Goal: Use online tool/utility: Utilize a website feature to perform a specific function

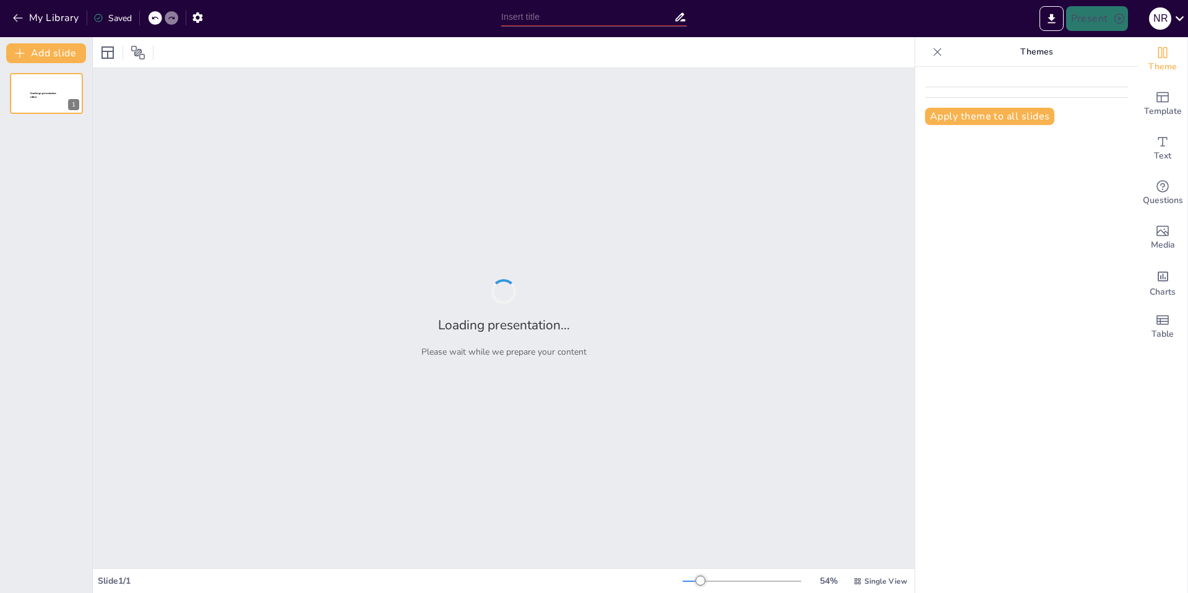
type input "[DATE]: Значення та традиції [DATE] в [GEOGRAPHIC_DATA]"
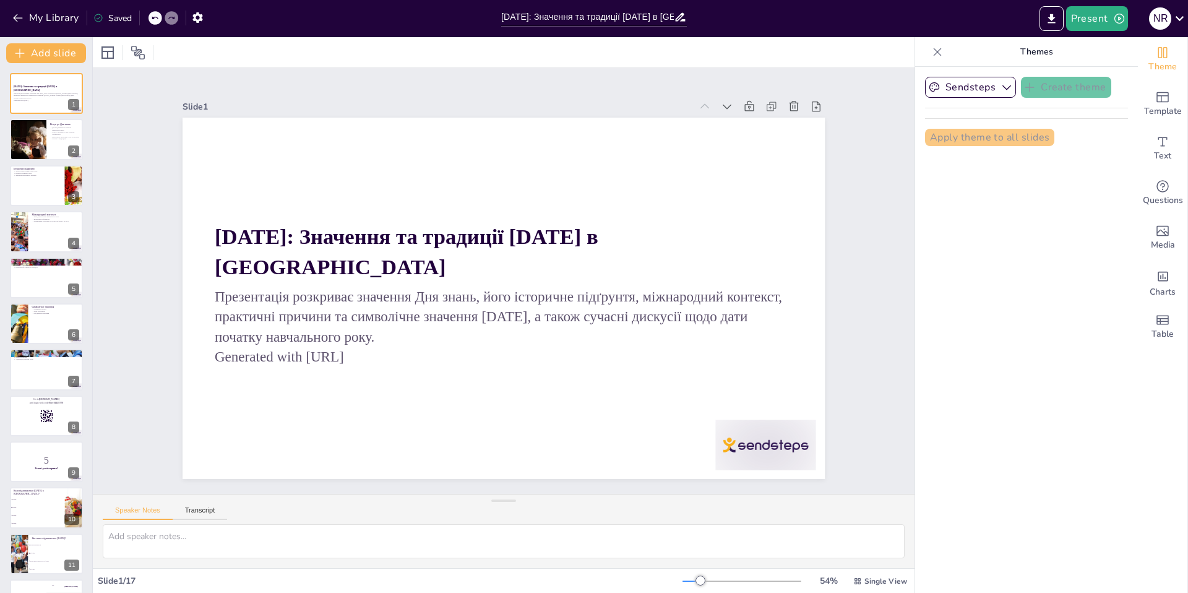
checkbox input "true"
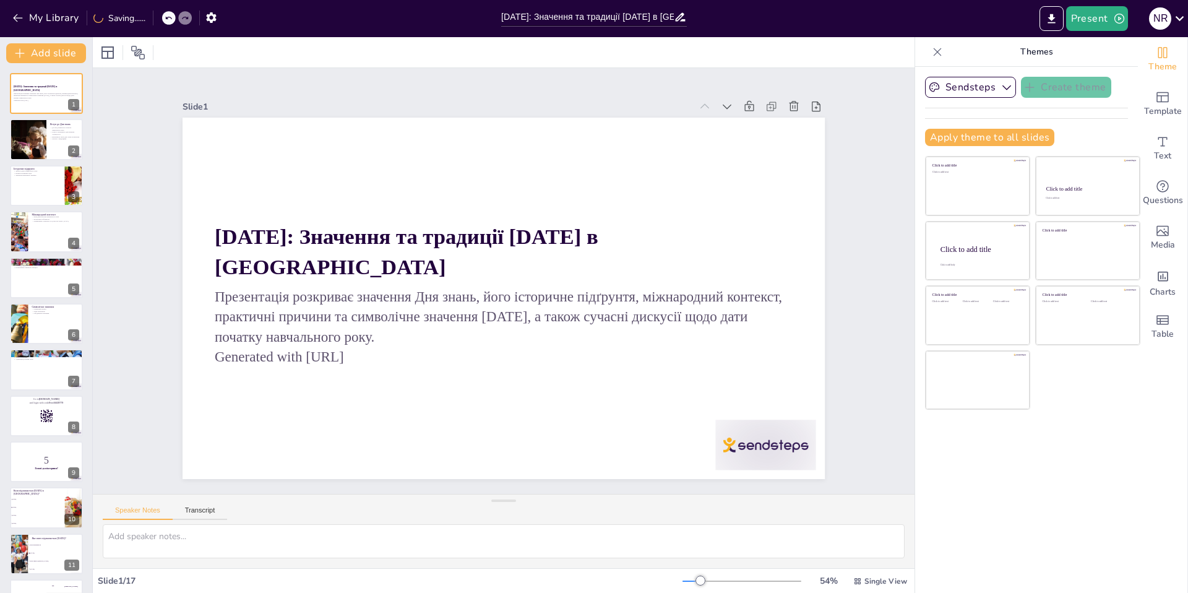
checkbox input "true"
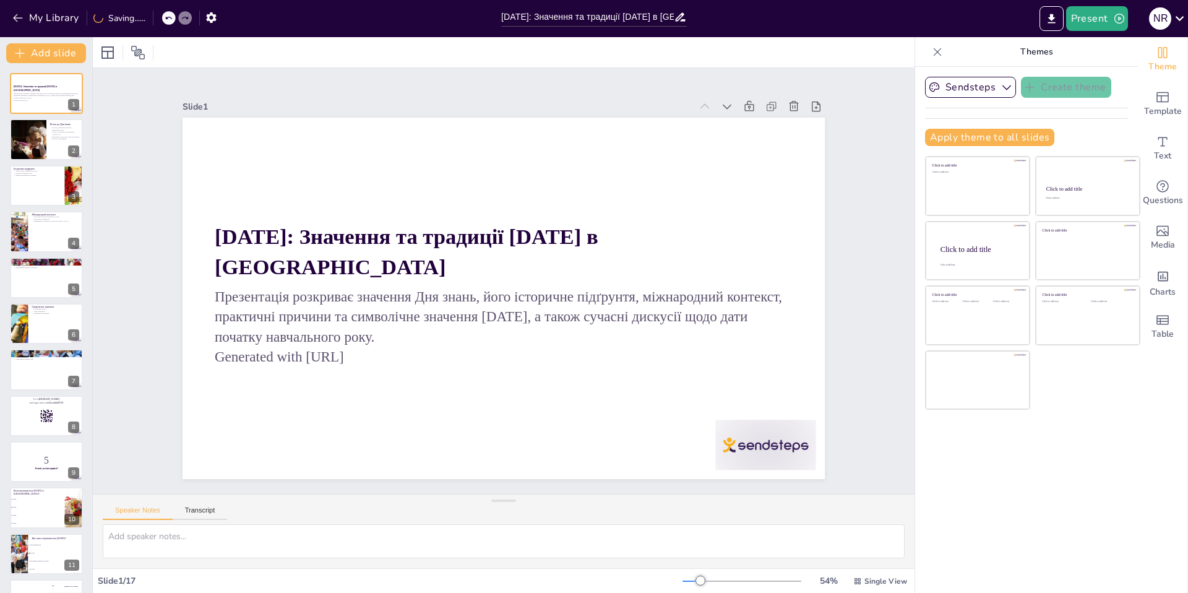
checkbox input "true"
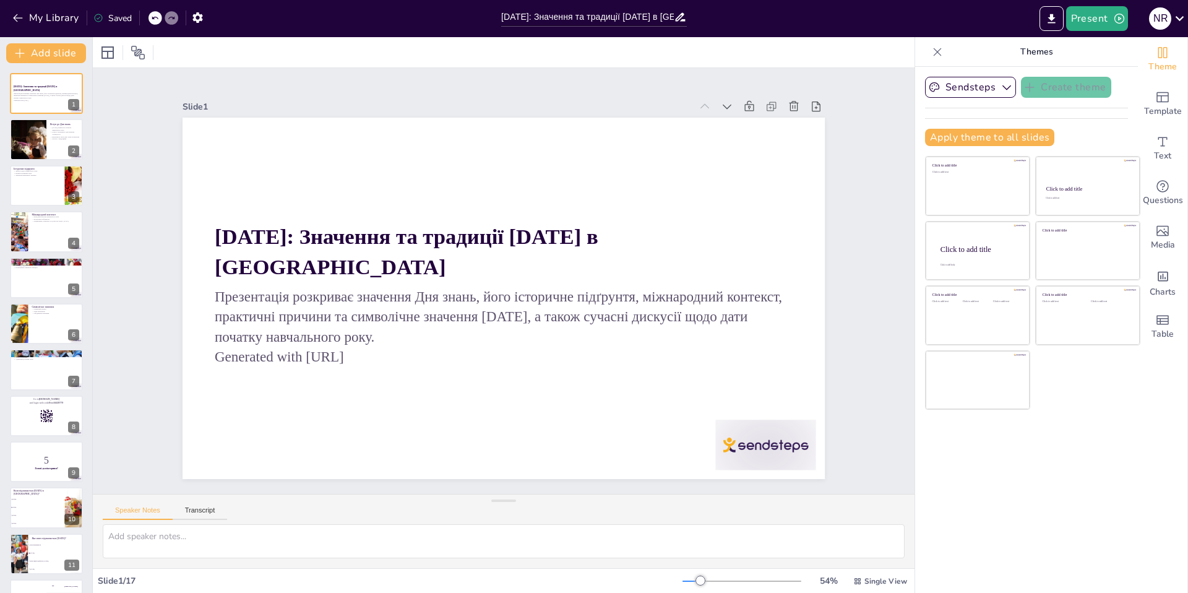
checkbox input "true"
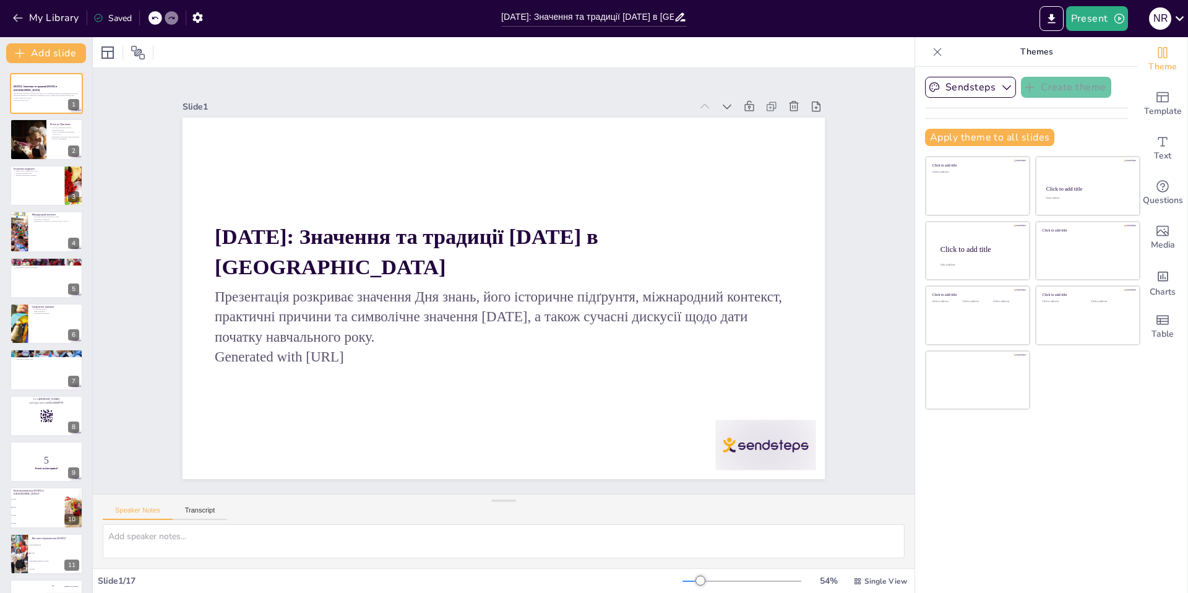
checkbox input "true"
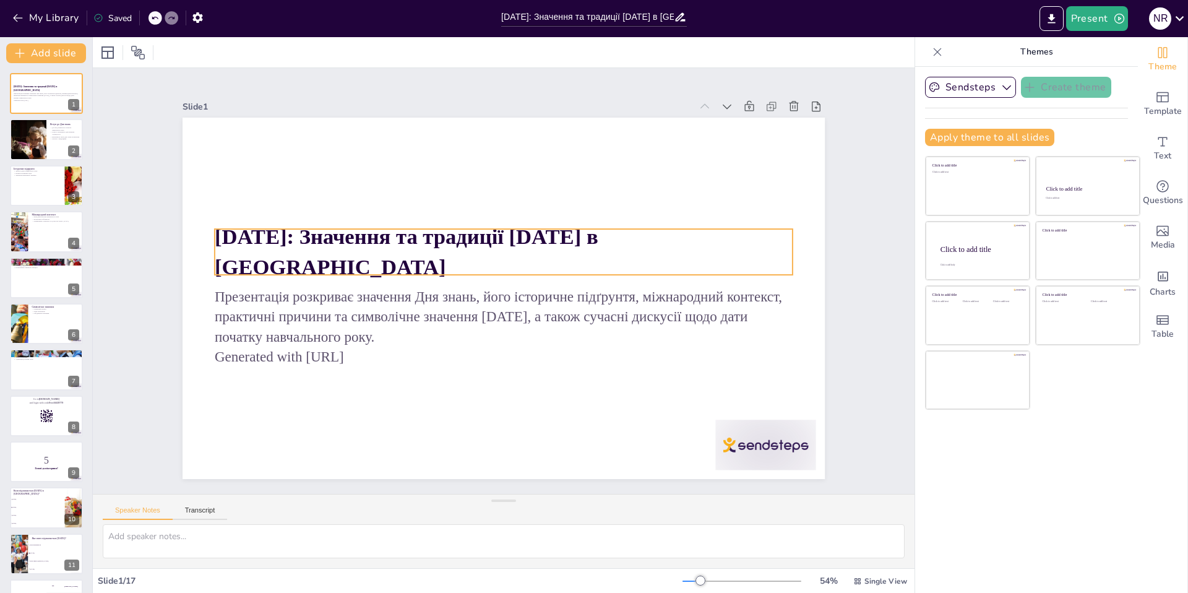
checkbox input "true"
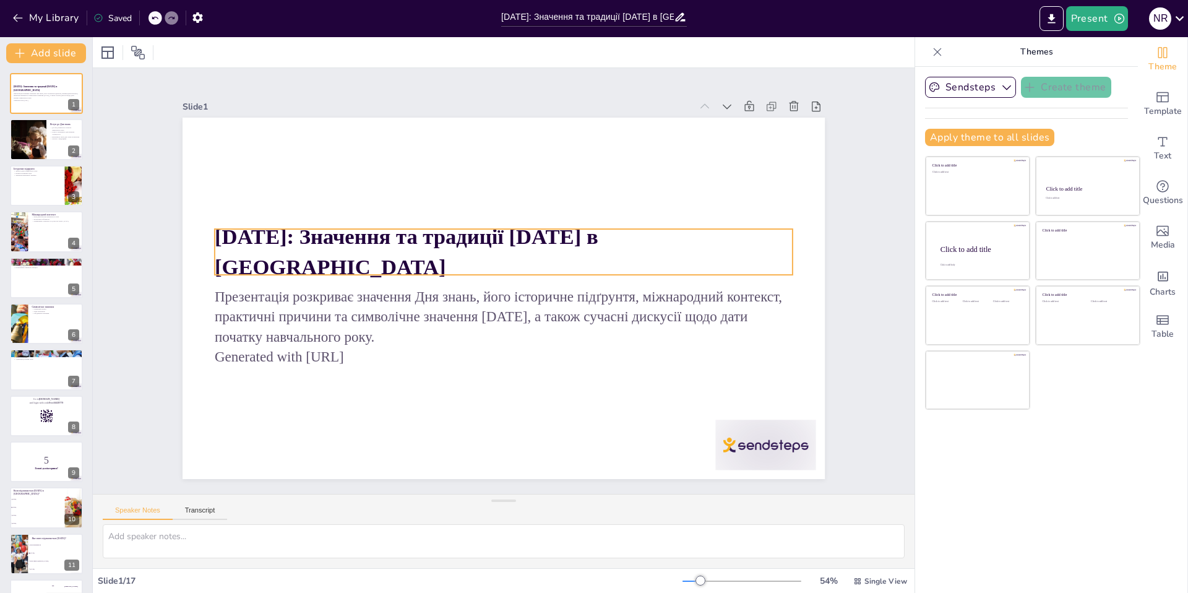
checkbox input "true"
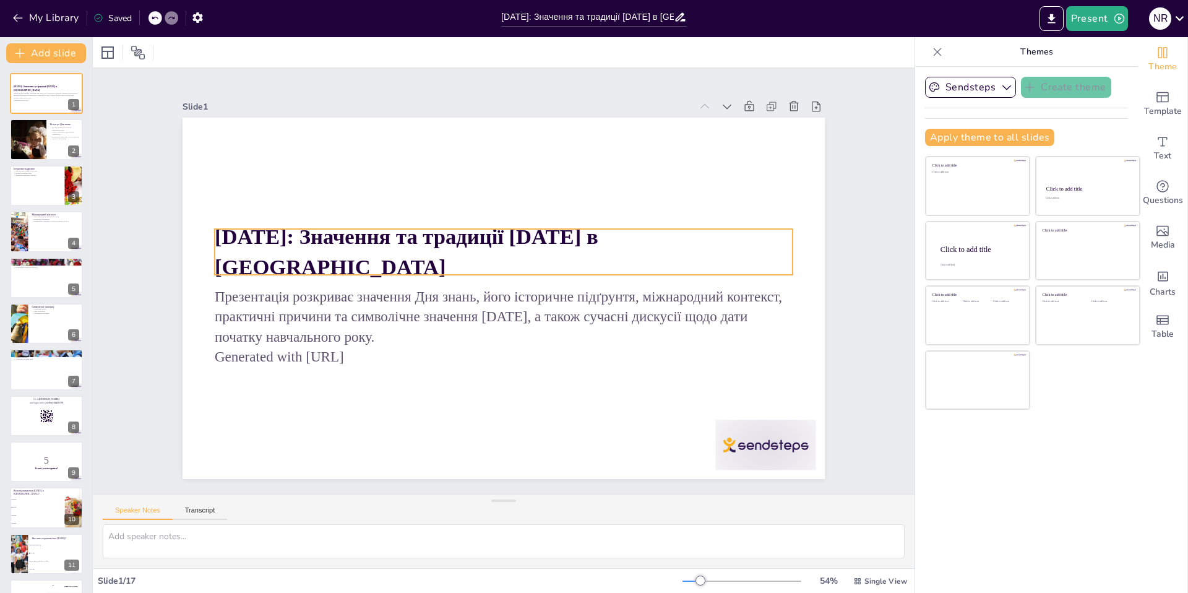
checkbox input "true"
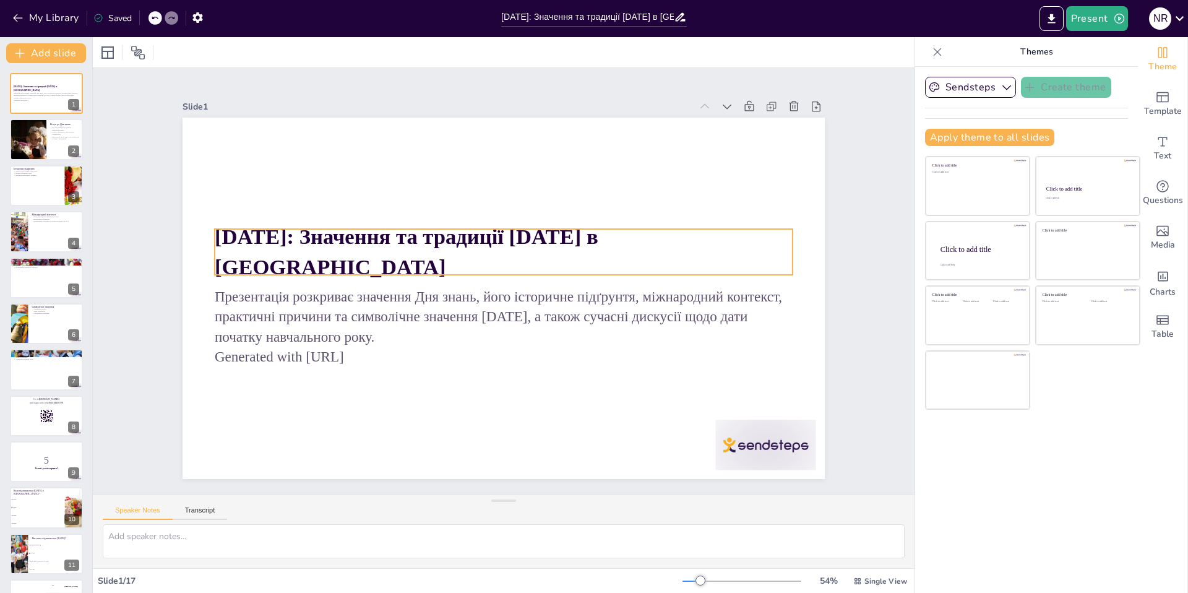
checkbox input "true"
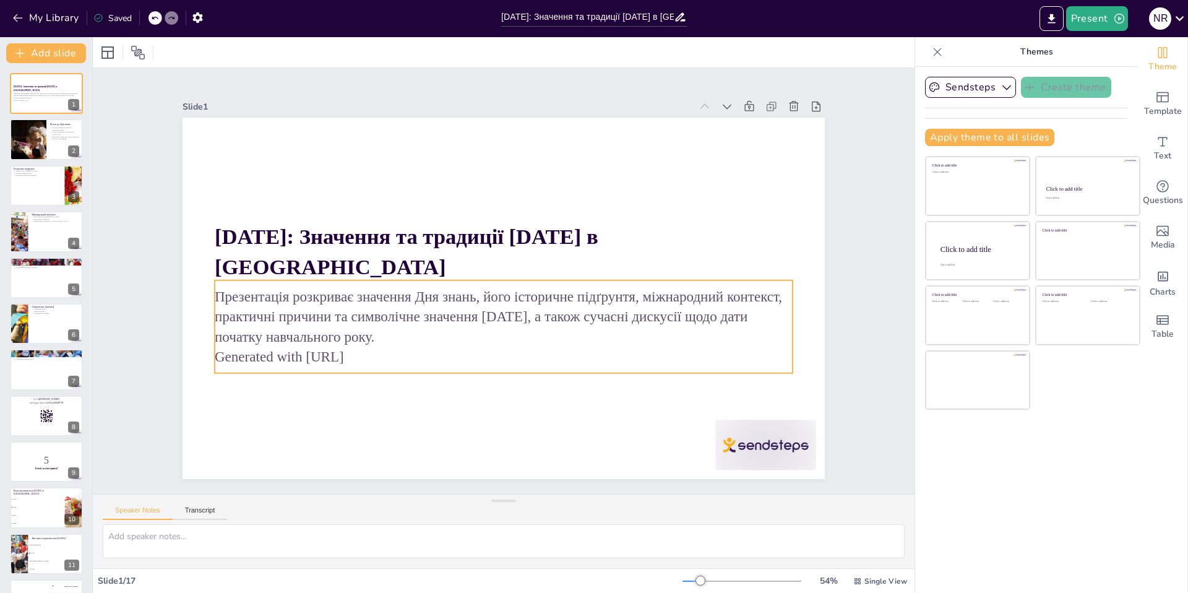
checkbox input "true"
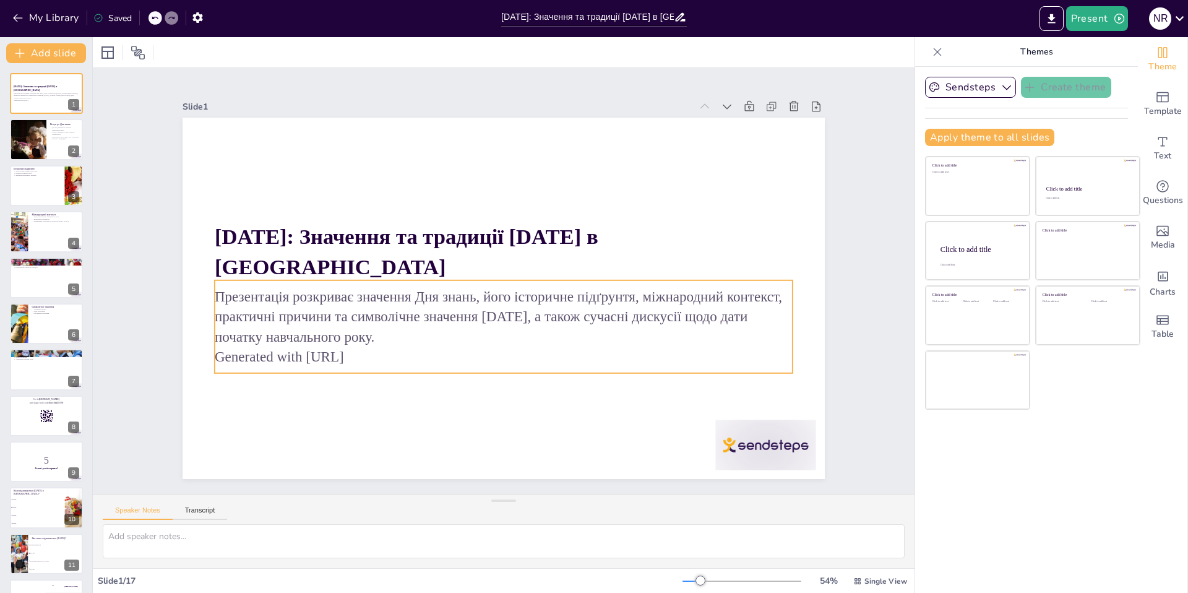
checkbox input "true"
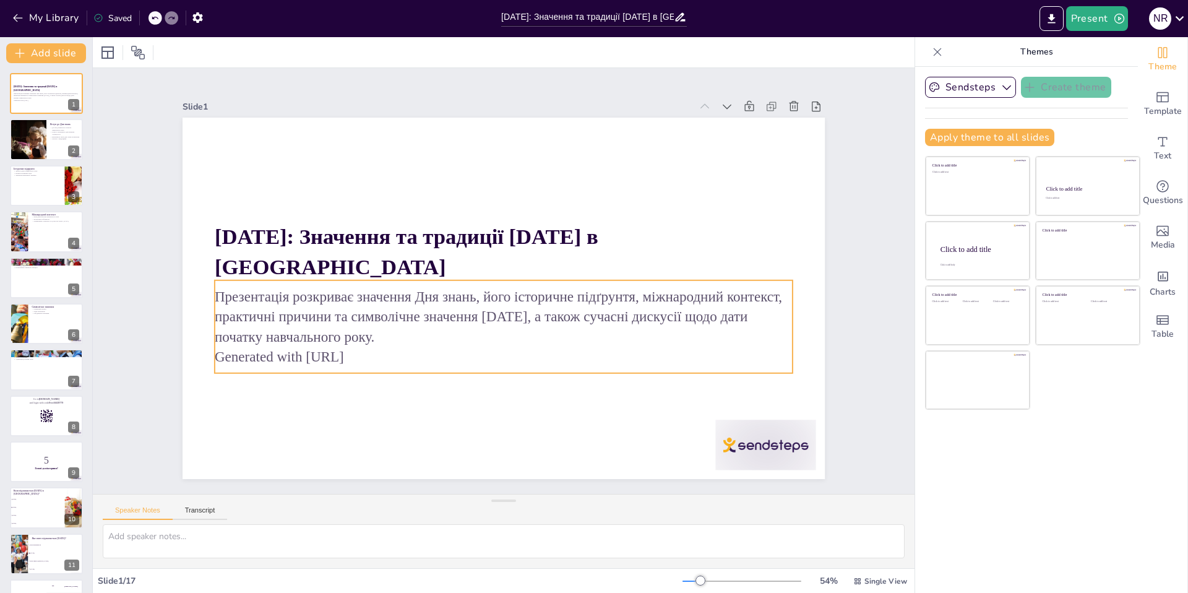
checkbox input "true"
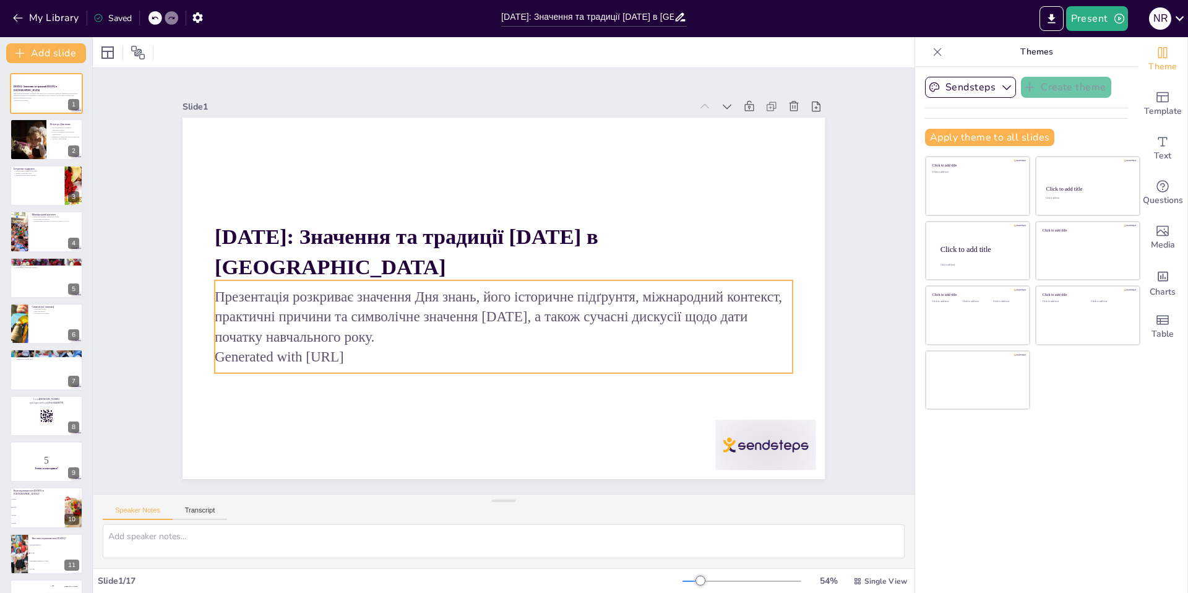
checkbox input "true"
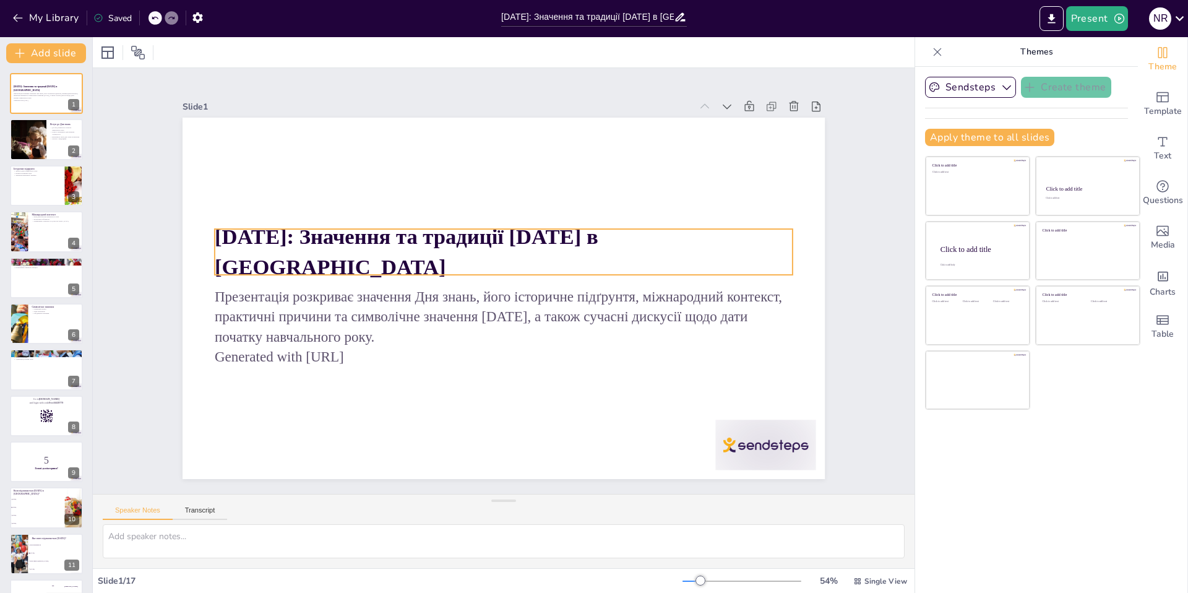
checkbox input "true"
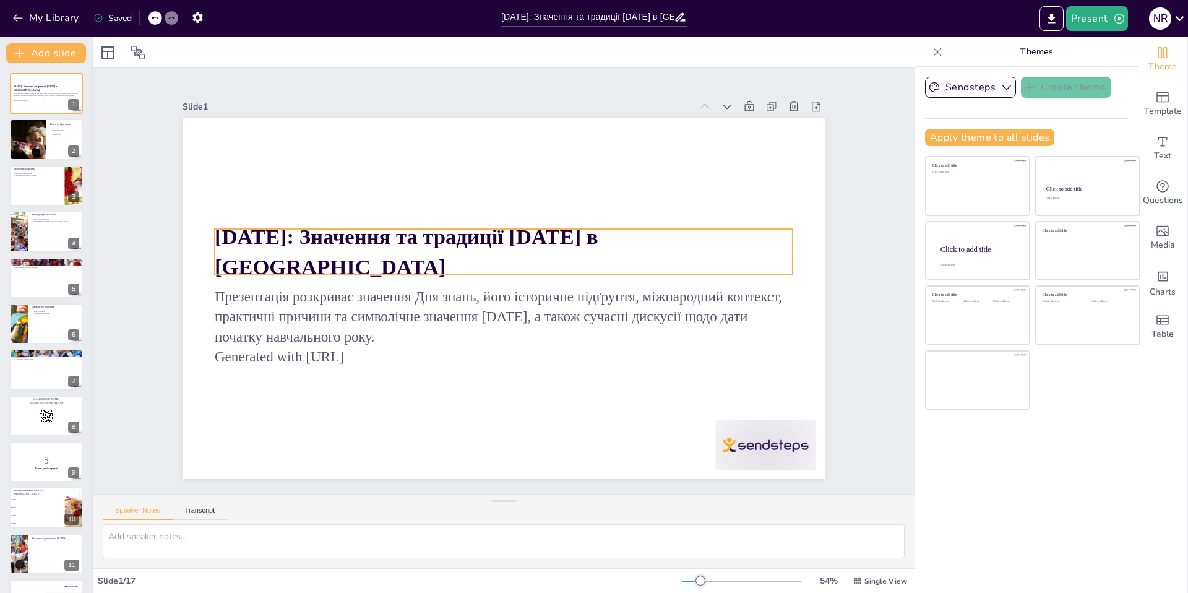
checkbox input "true"
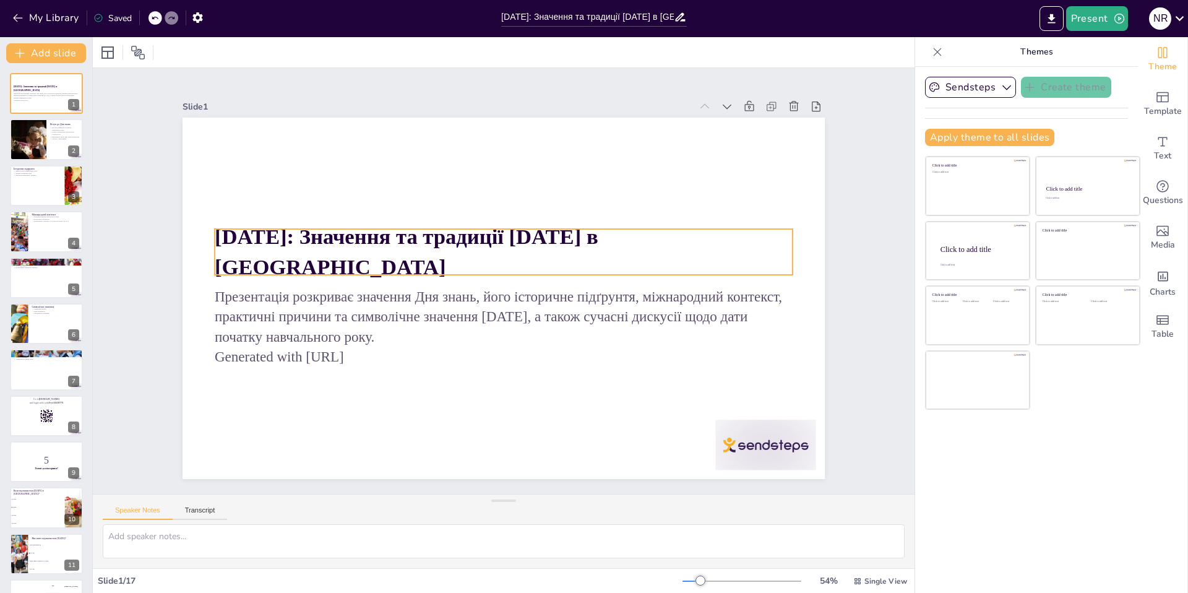
checkbox input "true"
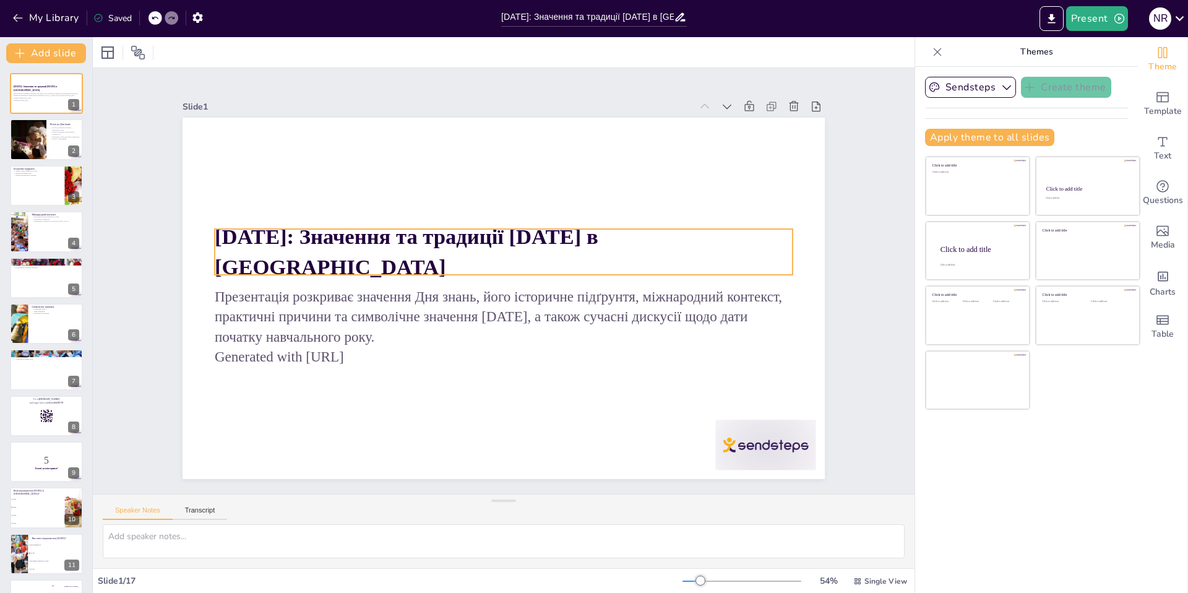
checkbox input "true"
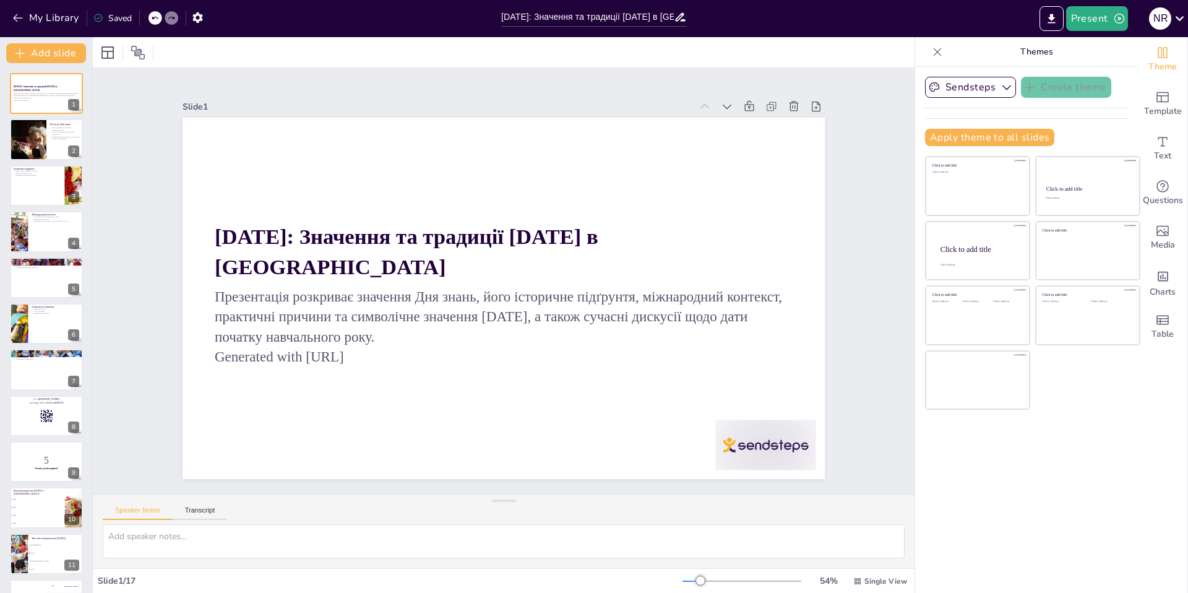
checkbox input "true"
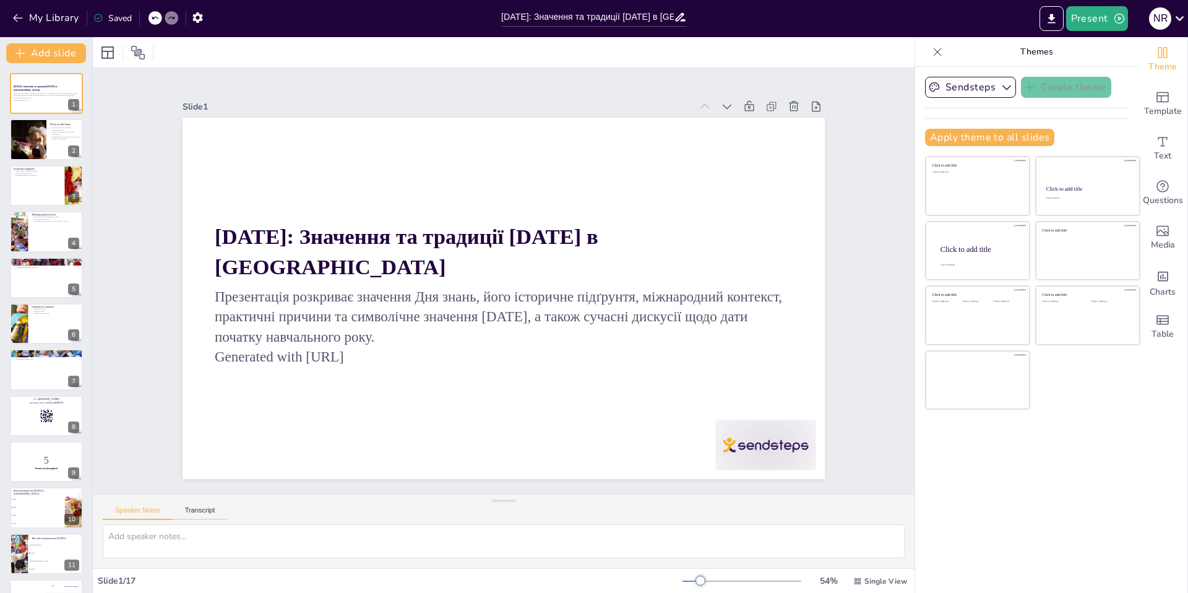
checkbox input "true"
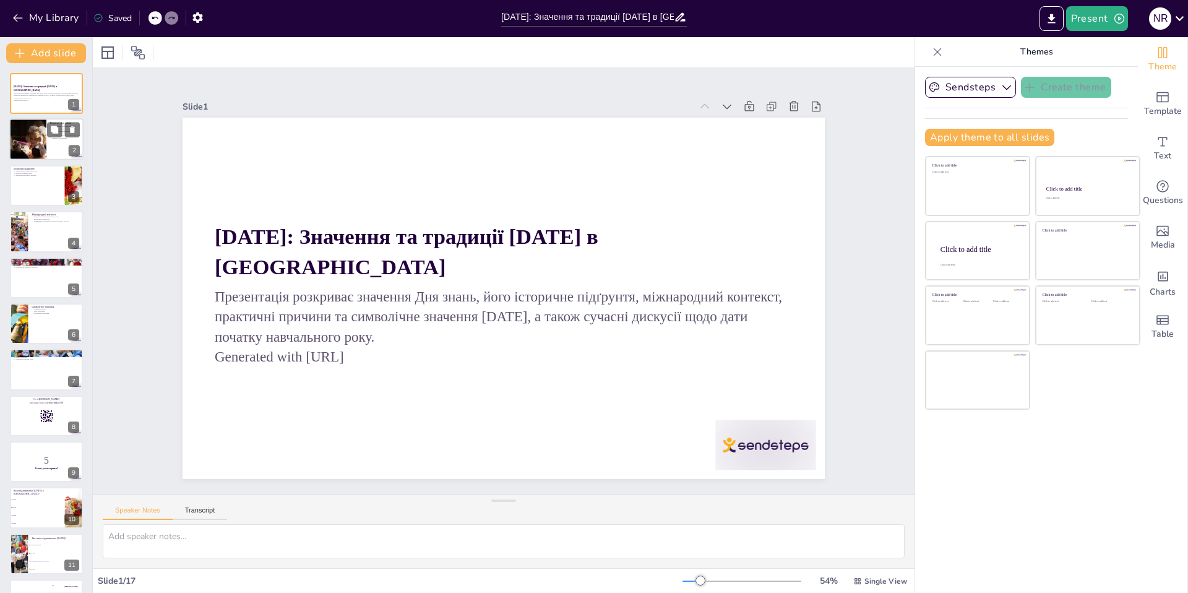
checkbox input "true"
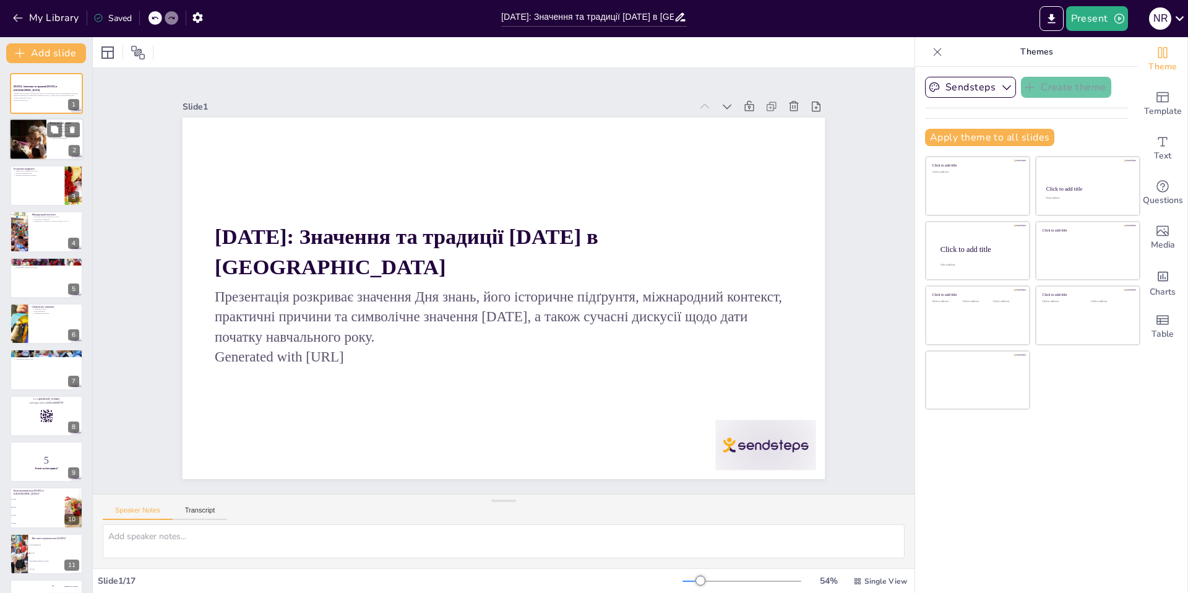
click at [40, 148] on div at bounding box center [27, 140] width 72 height 42
checkbox input "true"
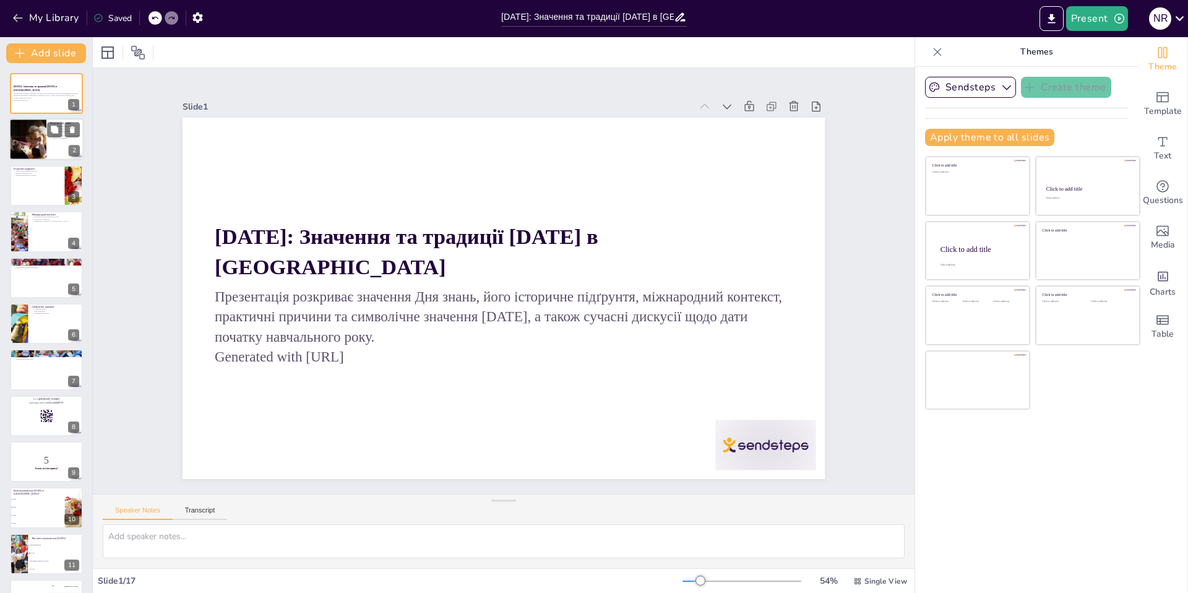
checkbox input "true"
type textarea "Loremipsum dolorsit Ame conse adipisc e sedd, ei tem i utlabore etdolo magnaali…"
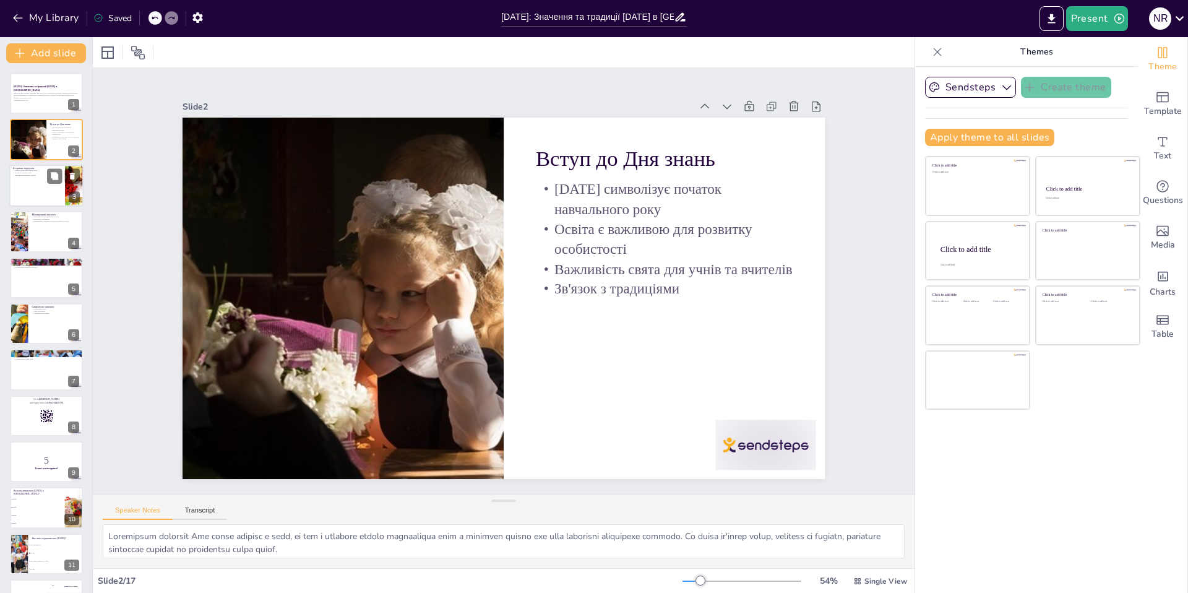
checkbox input "true"
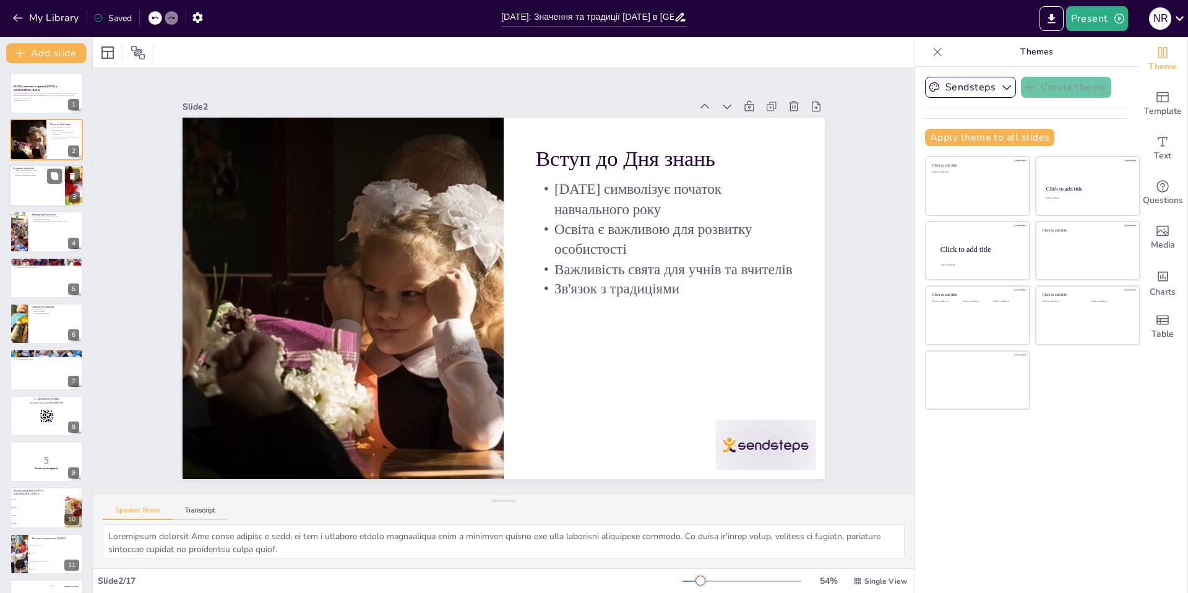
checkbox input "true"
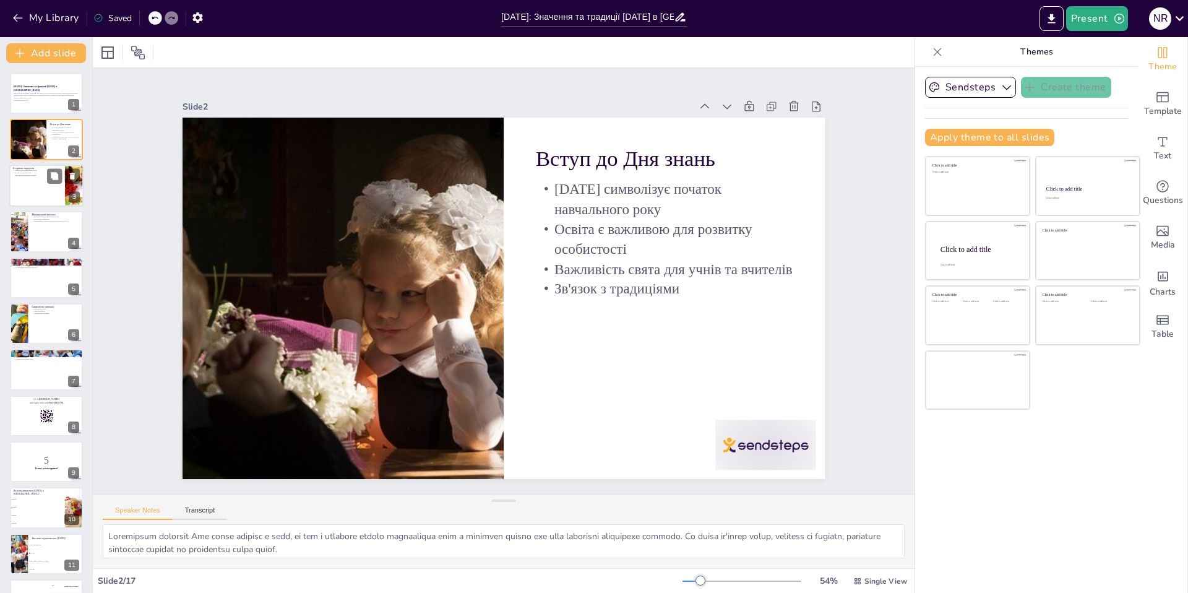
checkbox input "true"
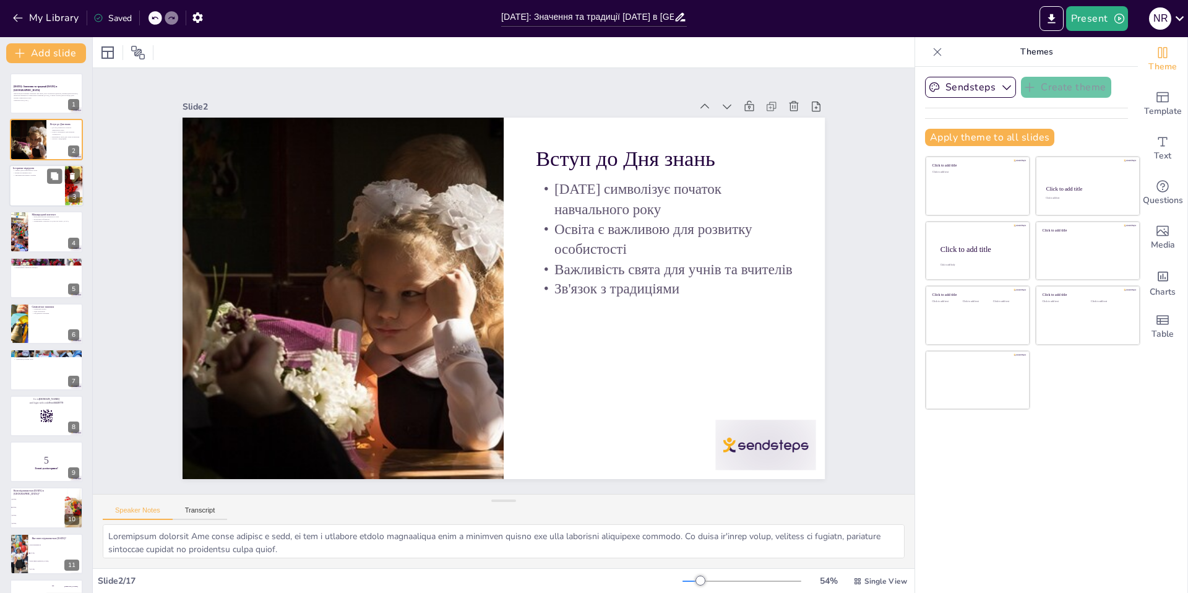
checkbox input "true"
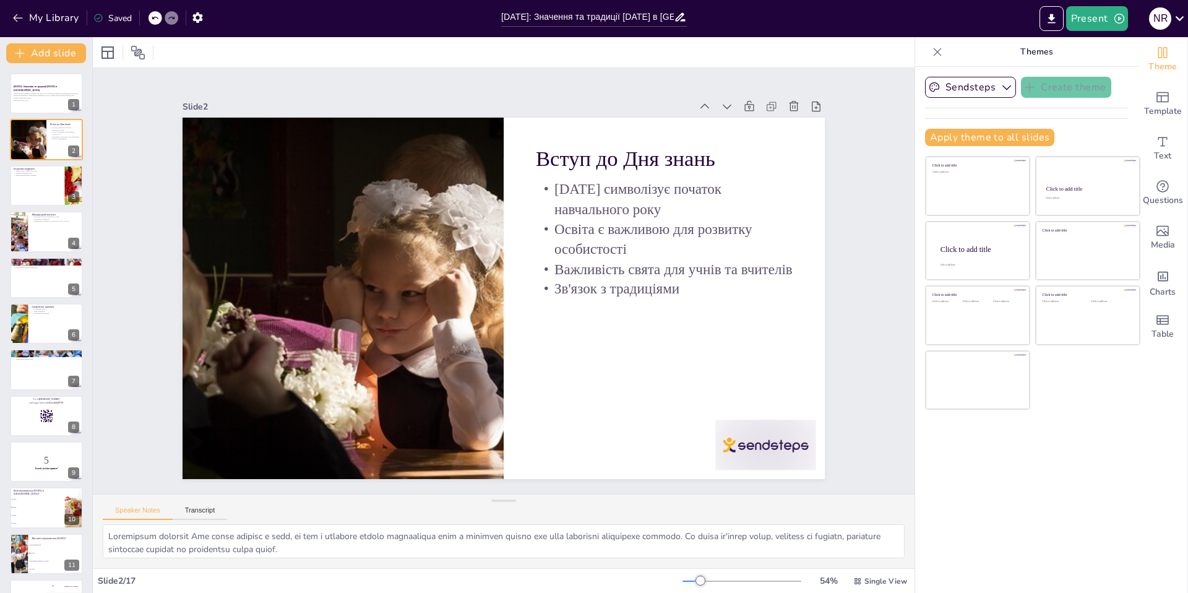
checkbox input "true"
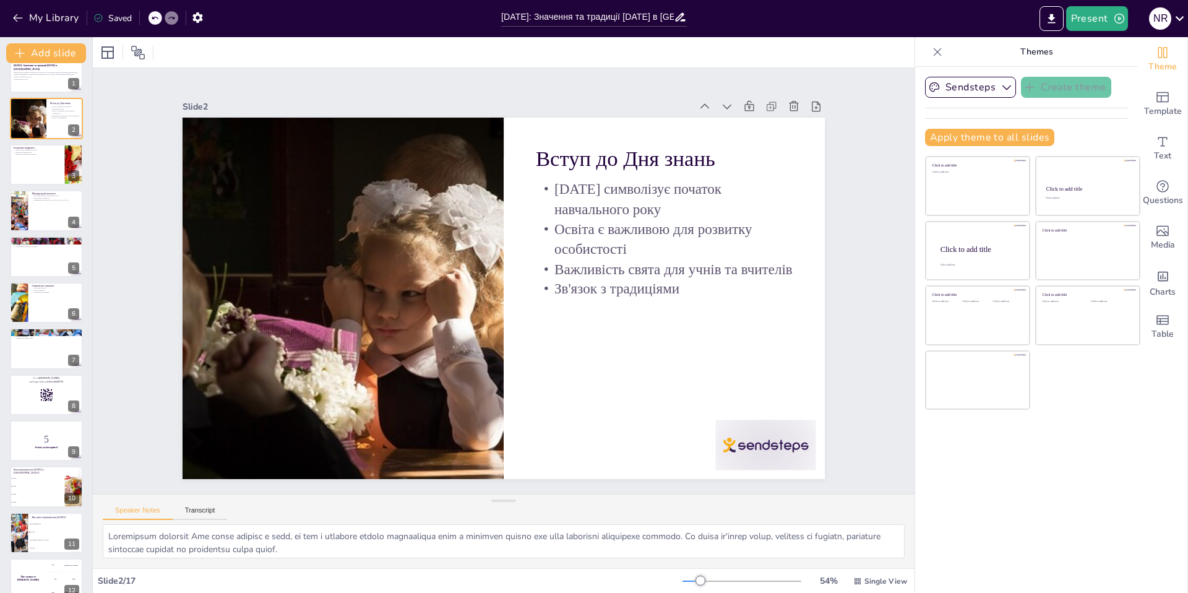
scroll to position [9, 0]
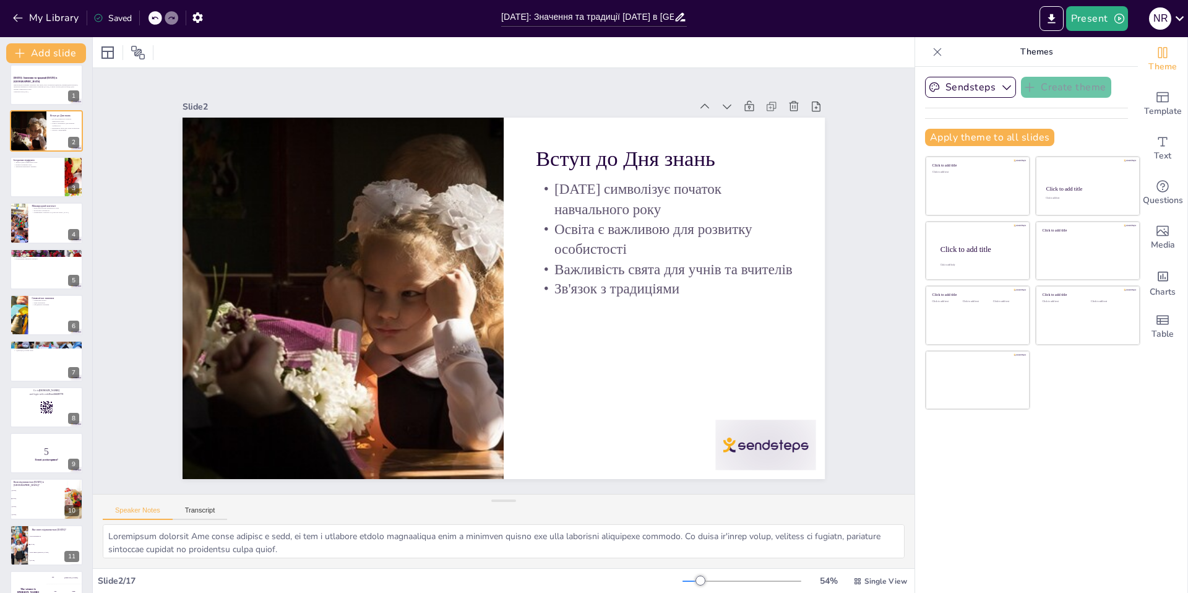
checkbox input "true"
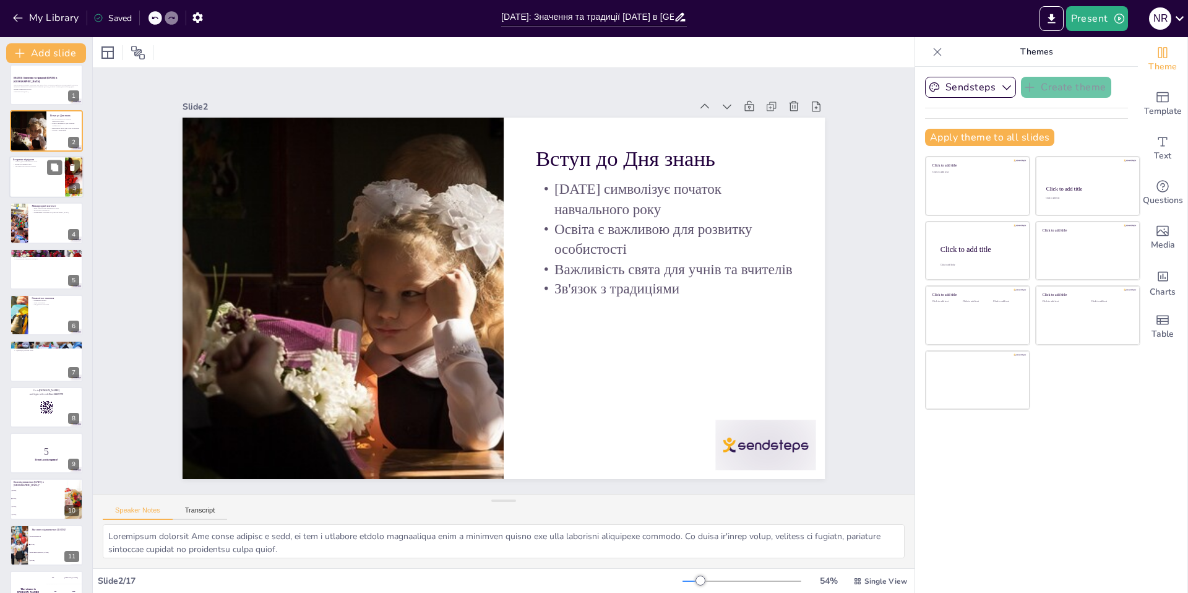
checkbox input "true"
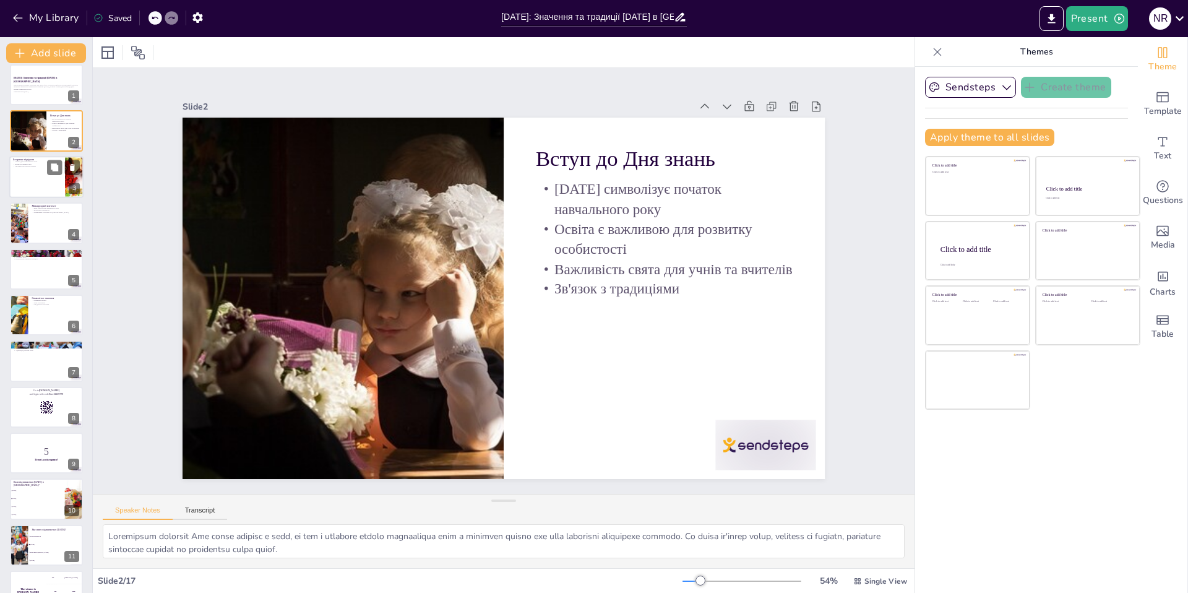
checkbox input "true"
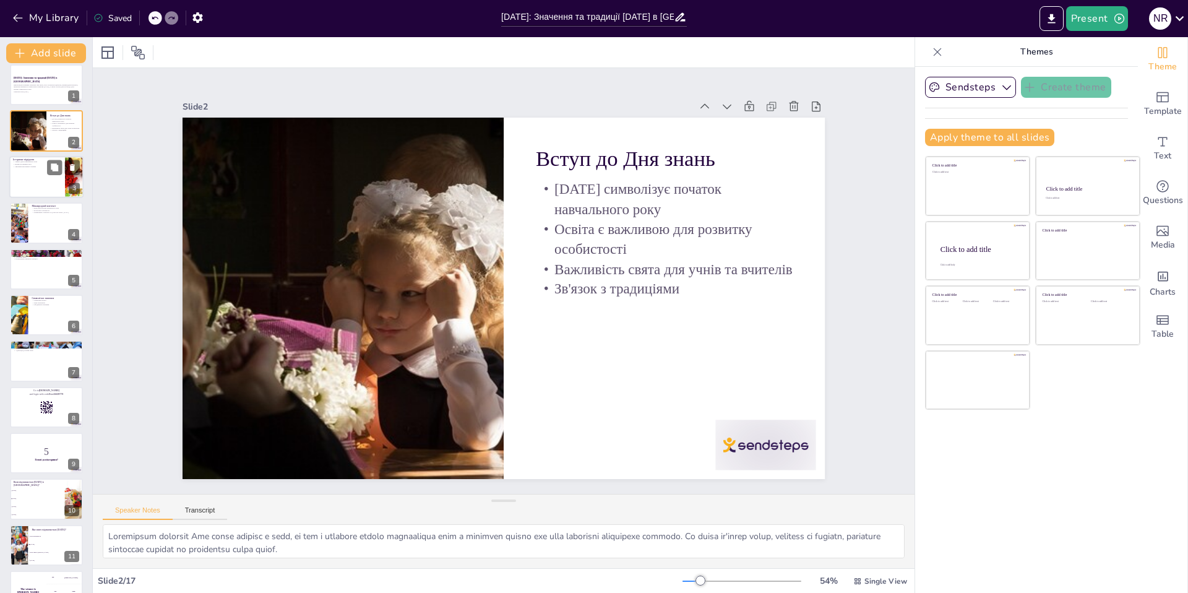
checkbox input "true"
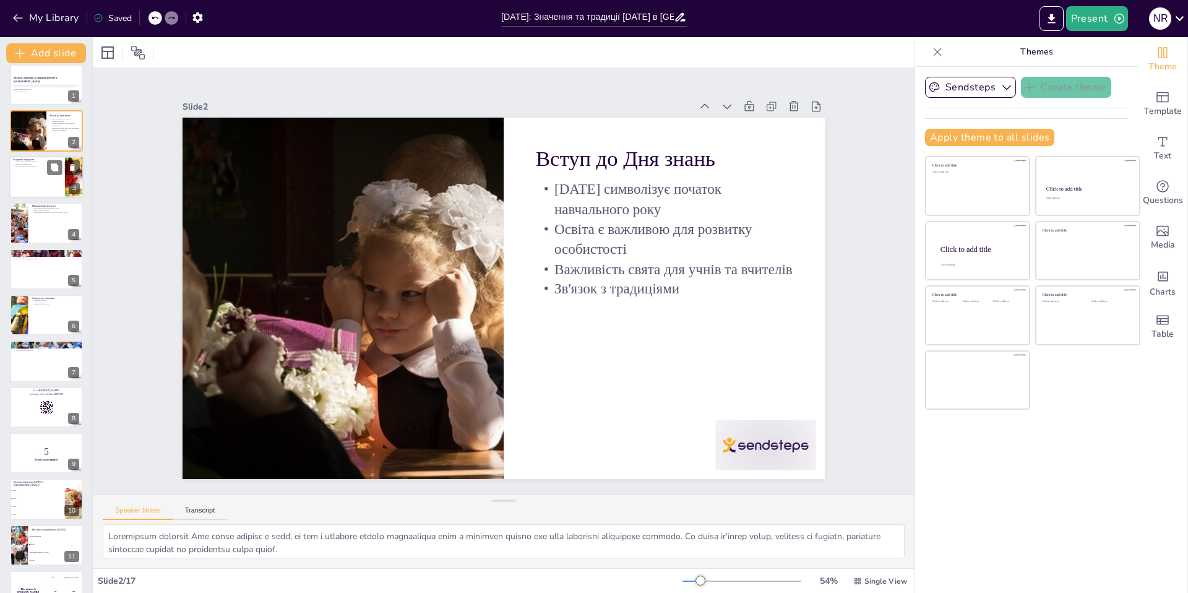
click at [35, 178] on div at bounding box center [46, 177] width 74 height 42
checkbox input "true"
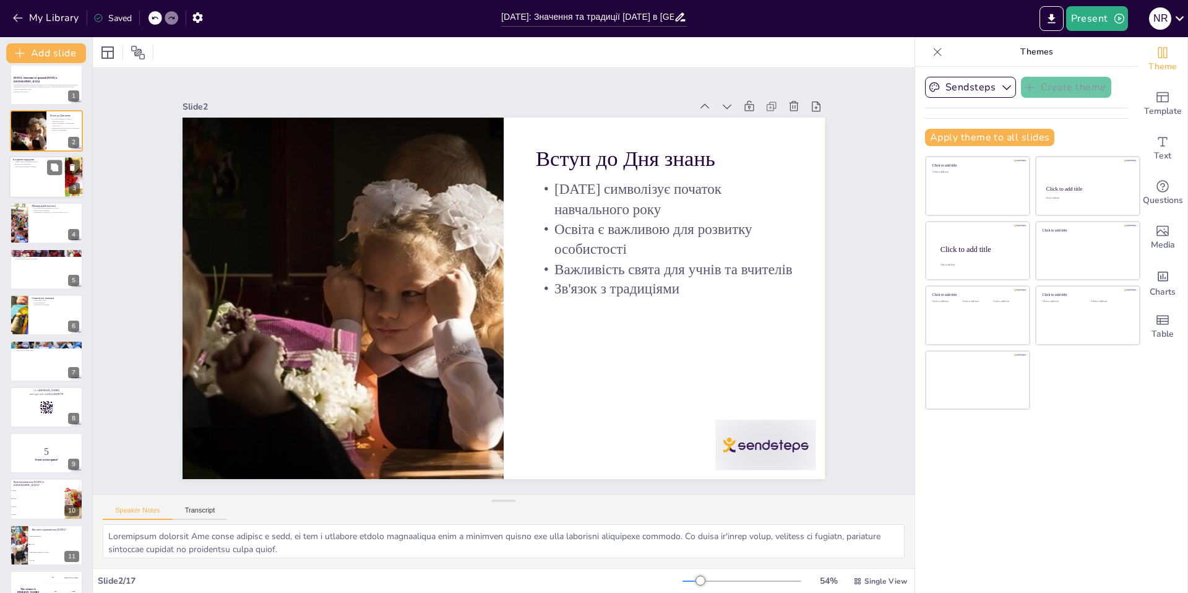
checkbox input "true"
type textarea "Зміни в датах початку навчального року відображають історичні процеси, які впли…"
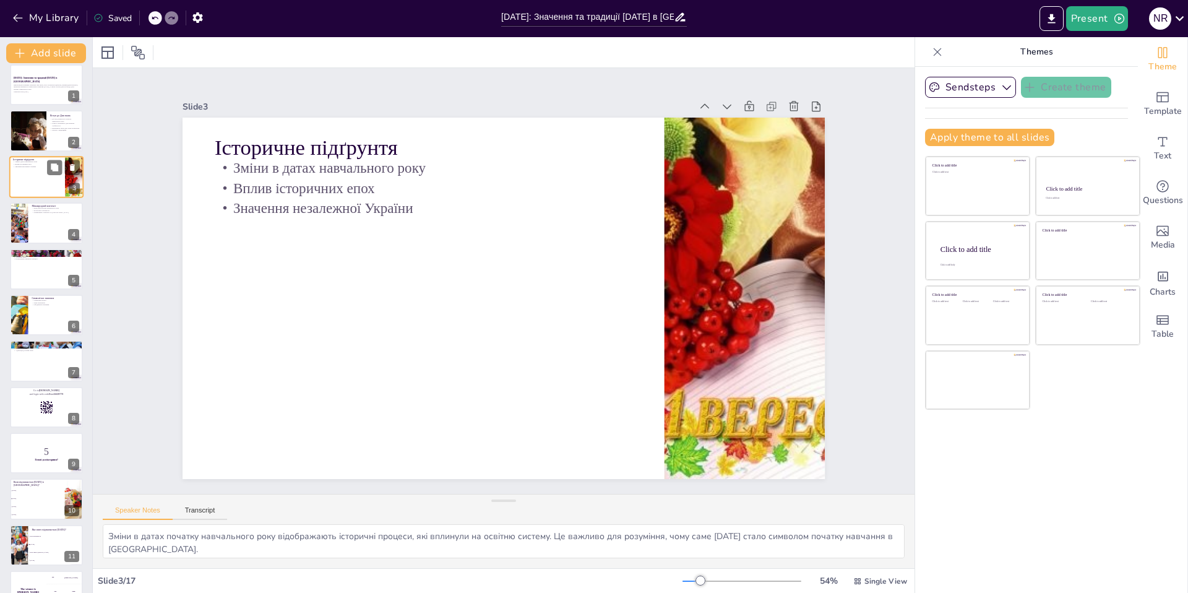
scroll to position [0, 0]
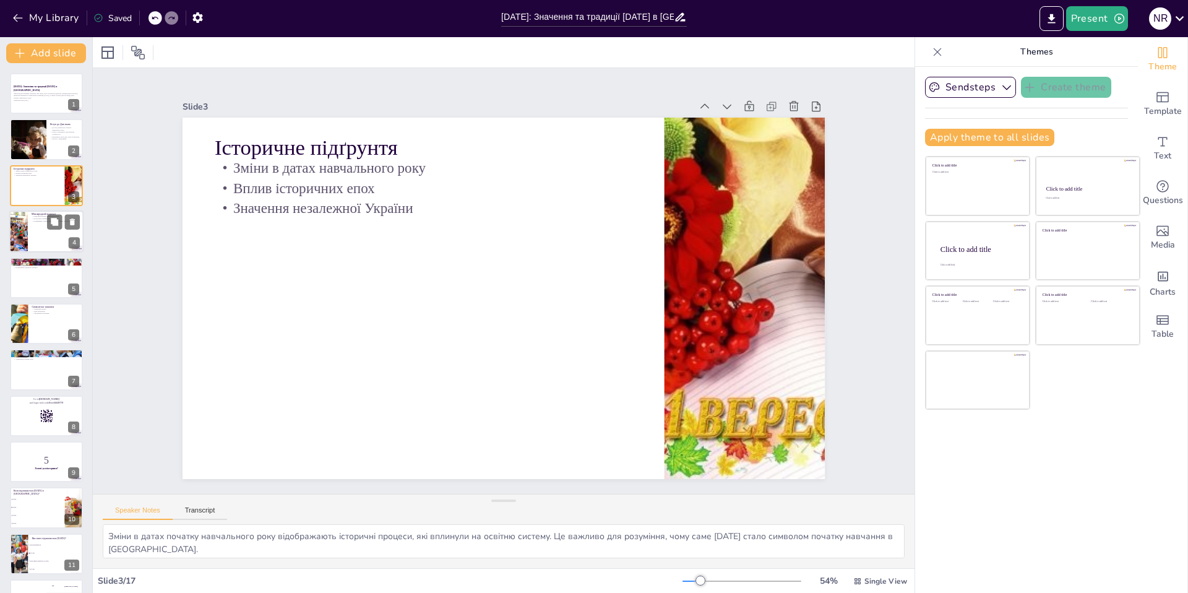
checkbox input "true"
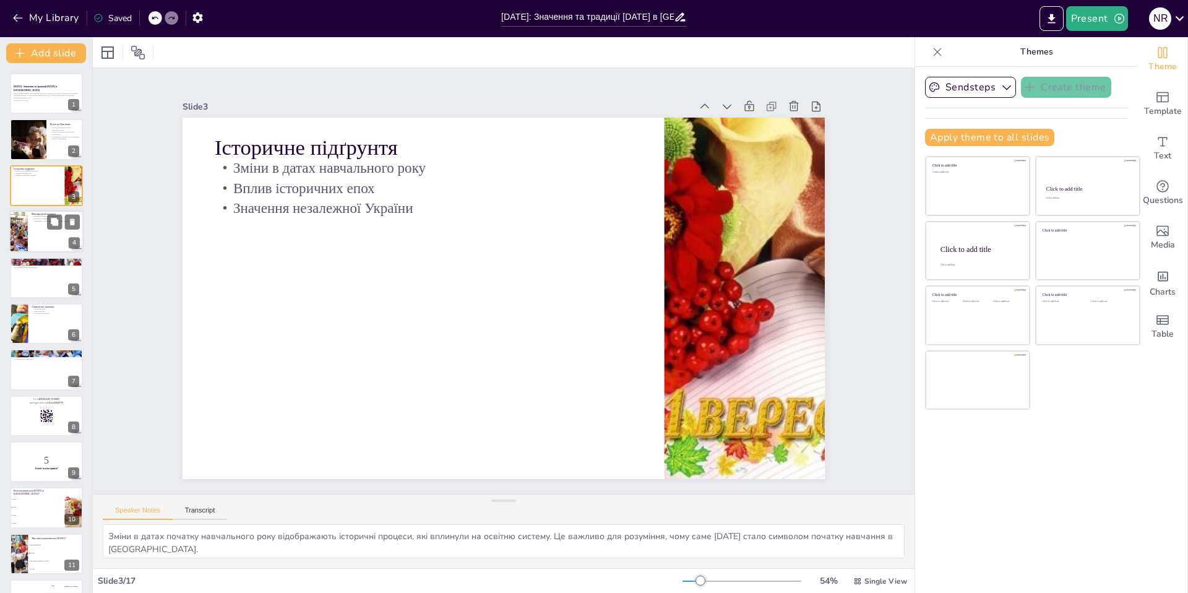
checkbox input "true"
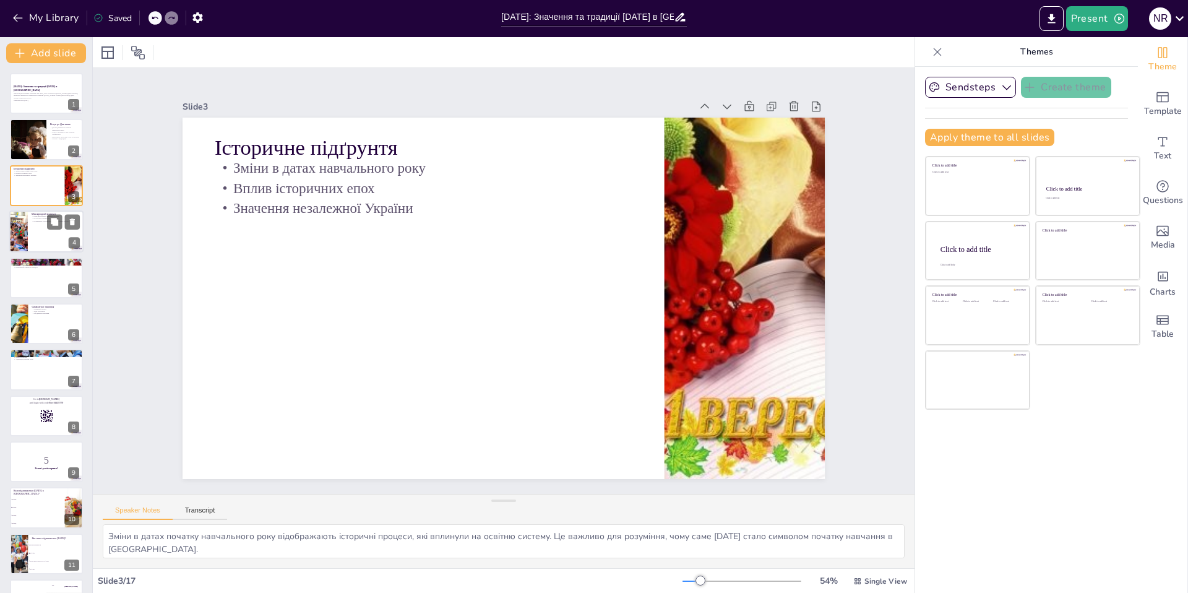
checkbox input "true"
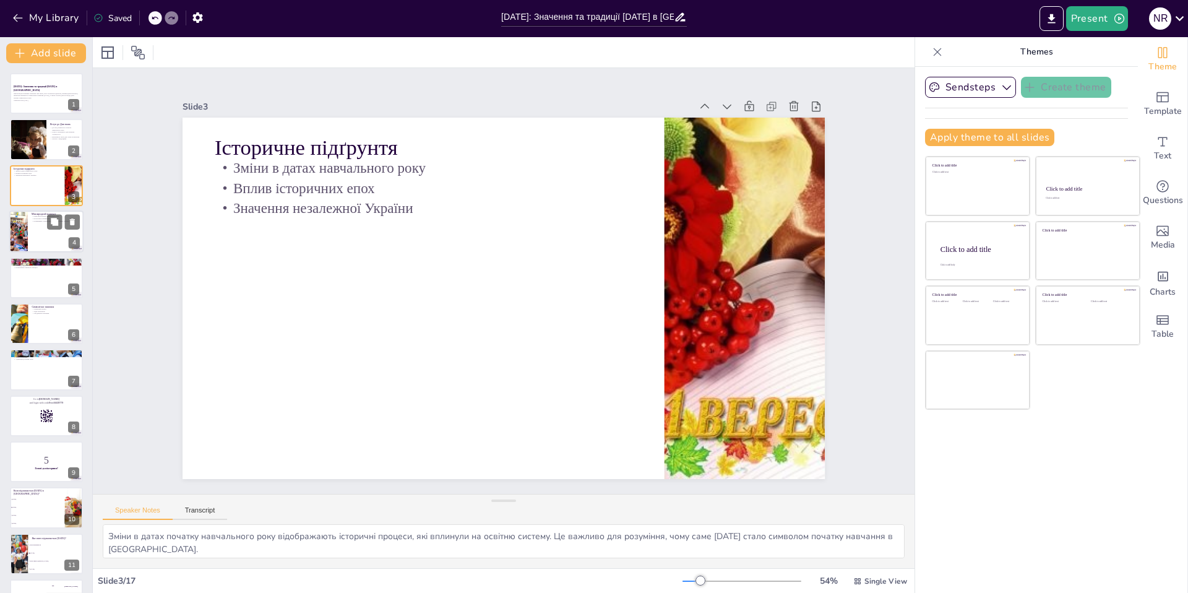
click at [39, 231] on div at bounding box center [46, 231] width 74 height 42
checkbox input "true"
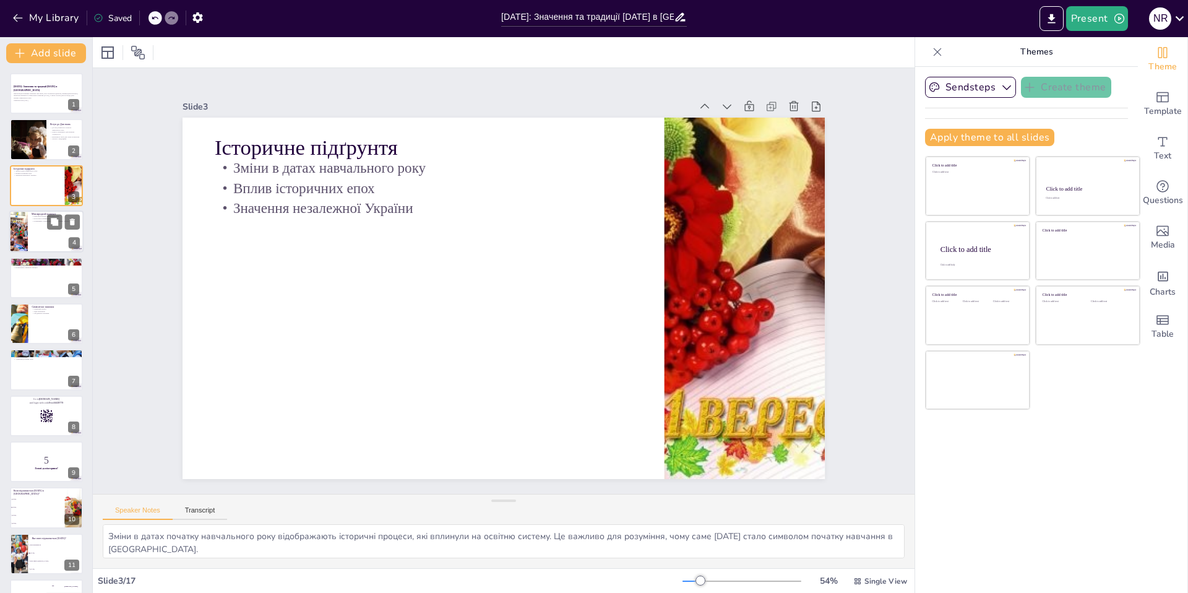
checkbox input "true"
type textarea "Міжнародний контекст показує, що дати початку навчального року можуть суттєво в…"
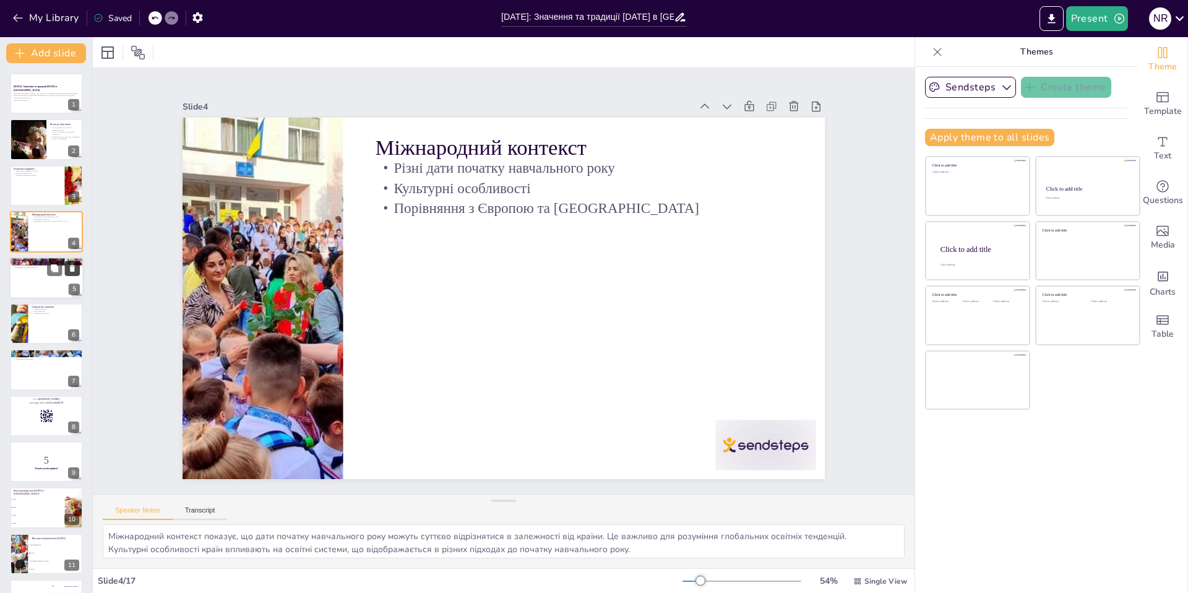
checkbox input "true"
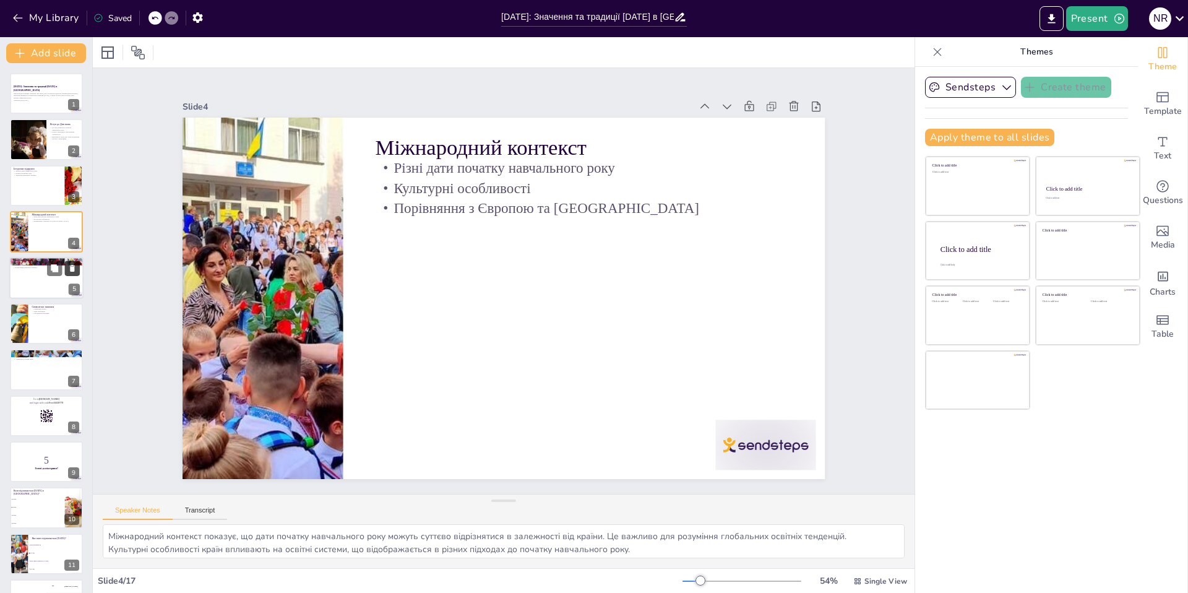
checkbox input "true"
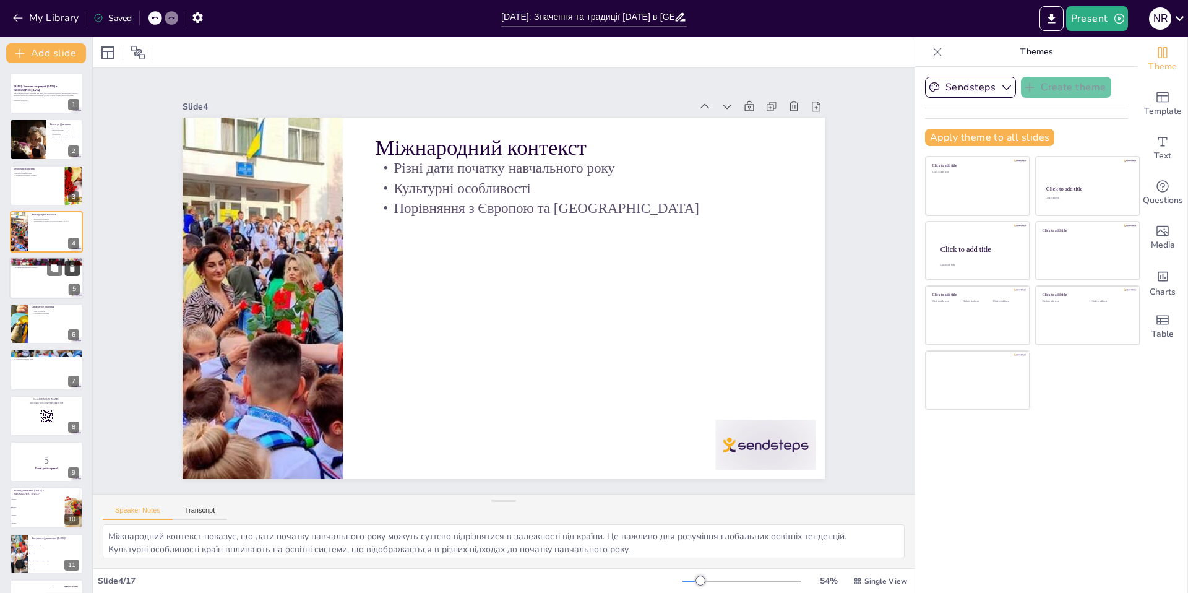
checkbox input "true"
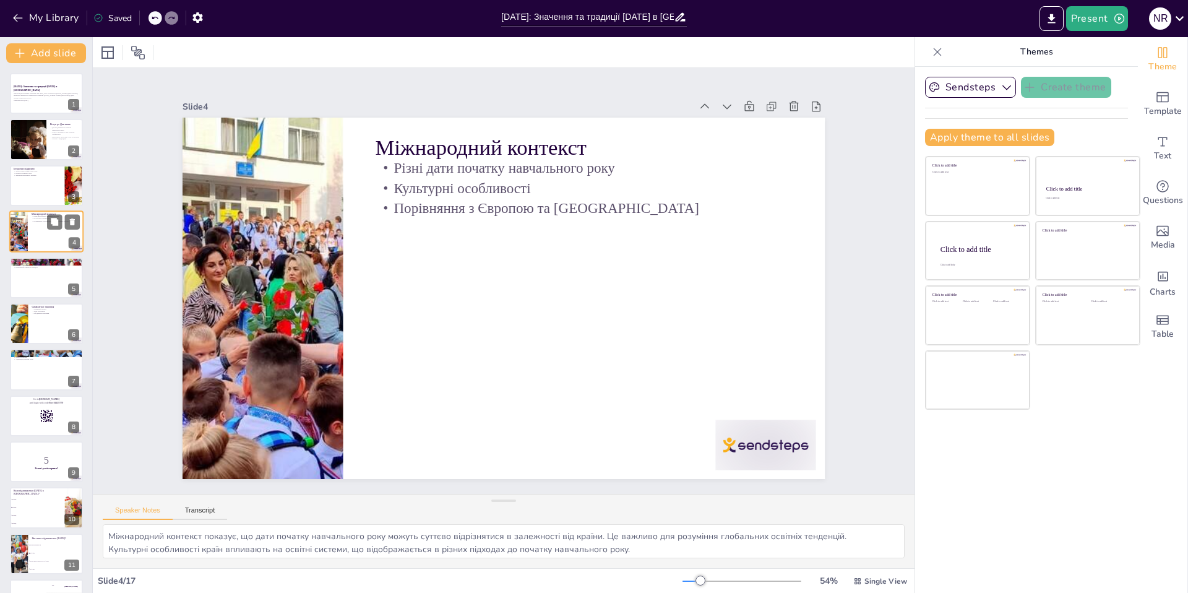
checkbox input "true"
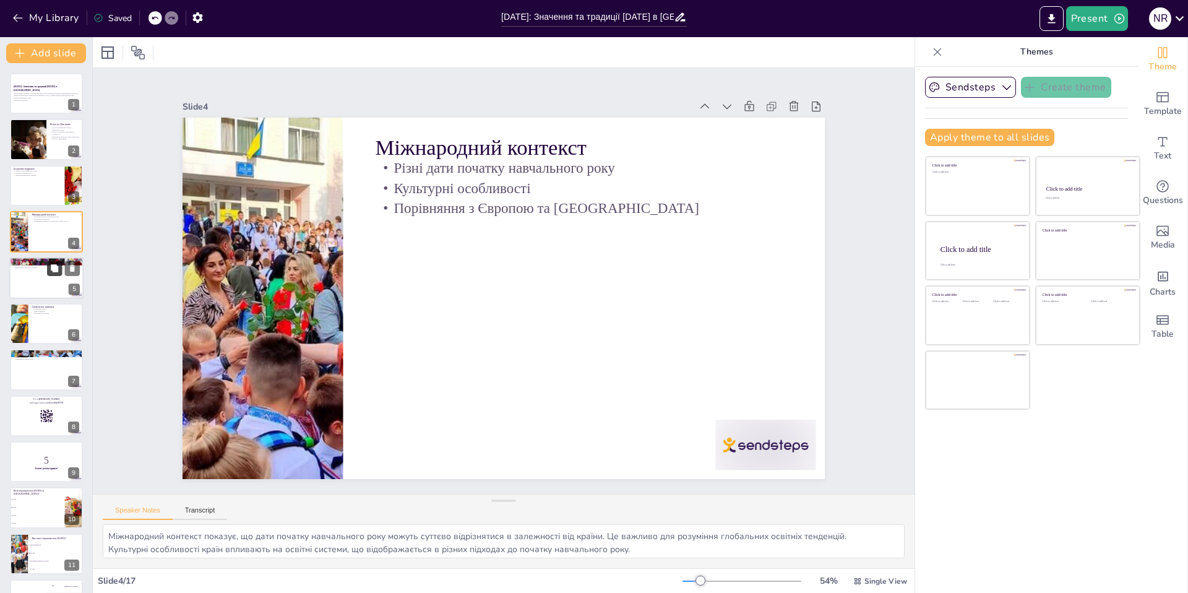
checkbox input "true"
click at [34, 284] on div at bounding box center [46, 278] width 74 height 42
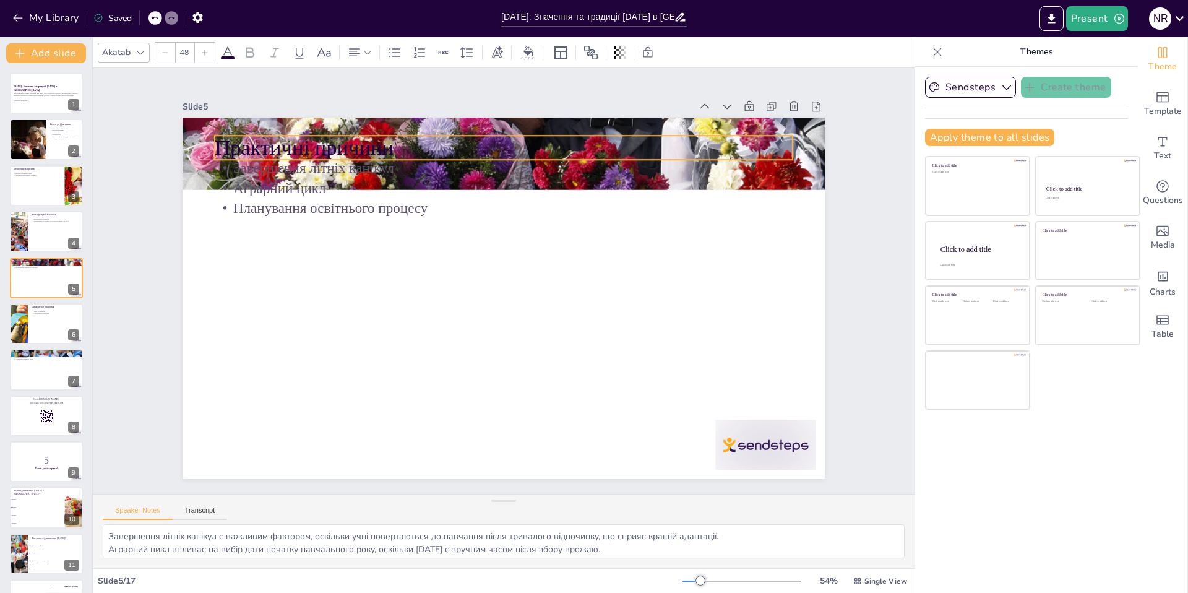
click at [295, 150] on p "Практичні причини" at bounding box center [532, 151] width 572 height 150
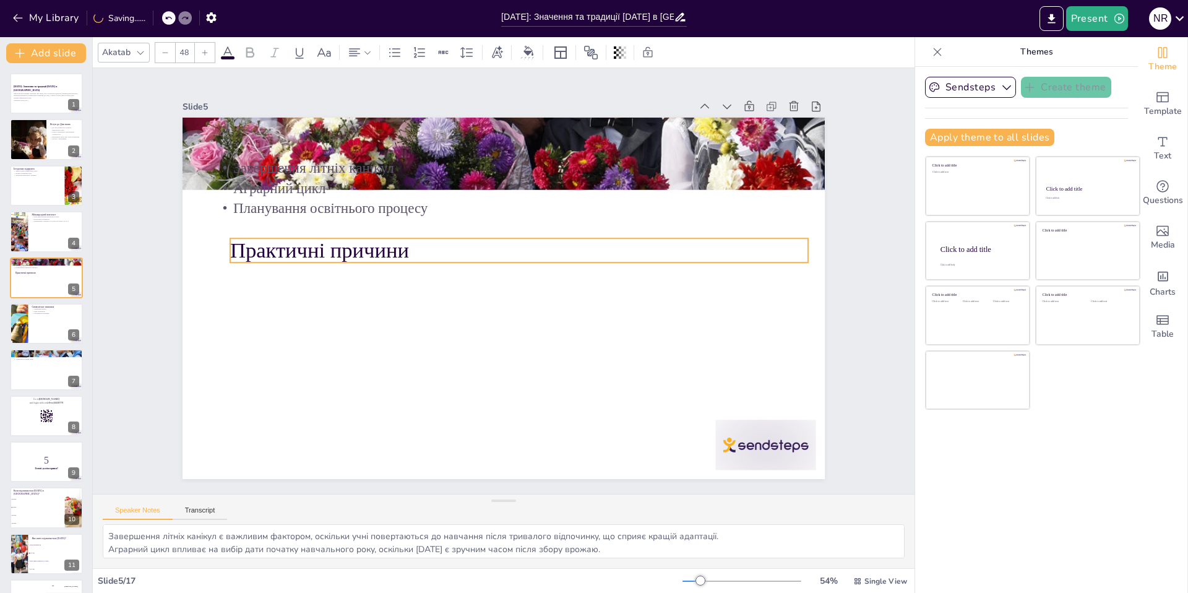
drag, startPoint x: 299, startPoint y: 144, endPoint x: 316, endPoint y: 246, distance: 103.4
click at [365, 246] on p "Практичні причини" at bounding box center [522, 310] width 315 height 516
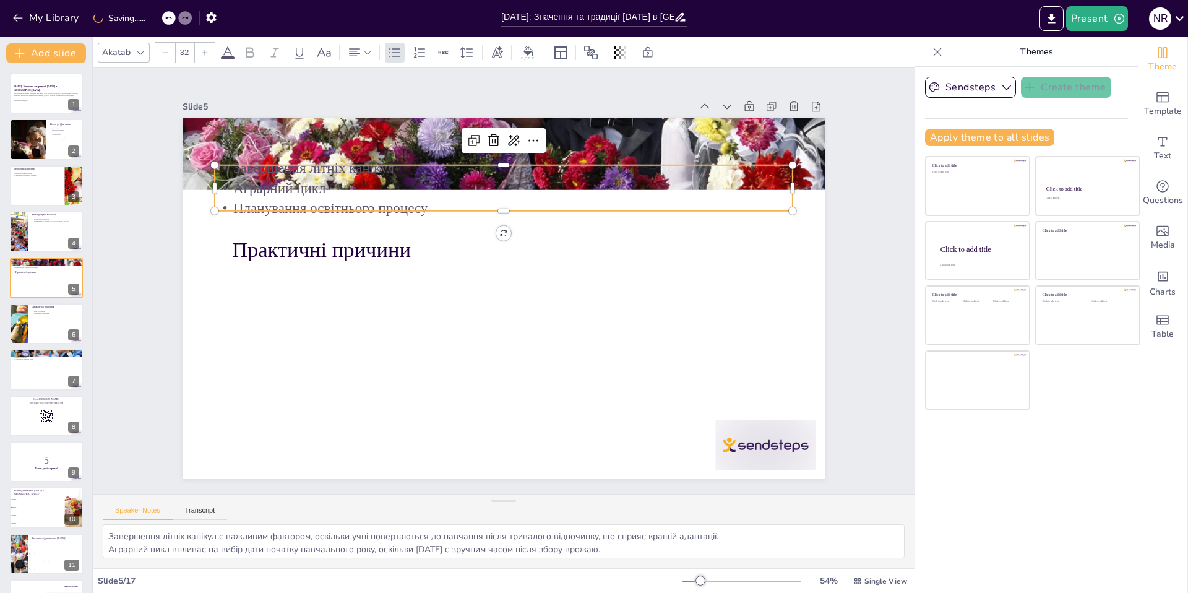
click at [344, 189] on p "Аграрний цикл" at bounding box center [565, 350] width 443 height 402
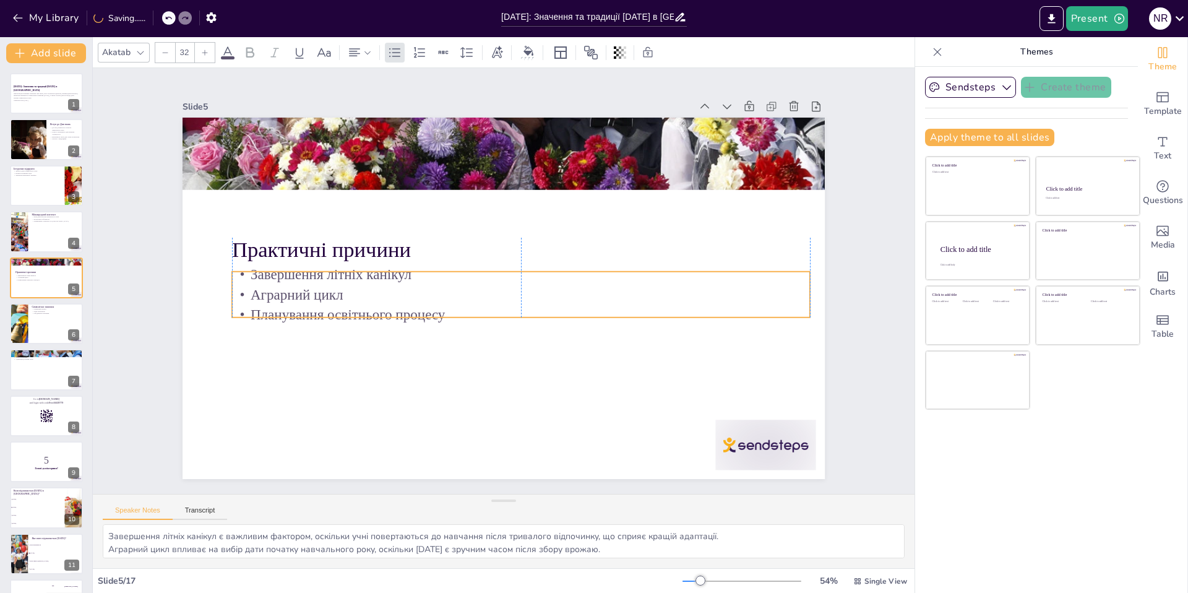
drag, startPoint x: 316, startPoint y: 167, endPoint x: 334, endPoint y: 273, distance: 107.9
click at [334, 273] on p "Завершення літніх канікул" at bounding box center [487, 289] width 577 height 80
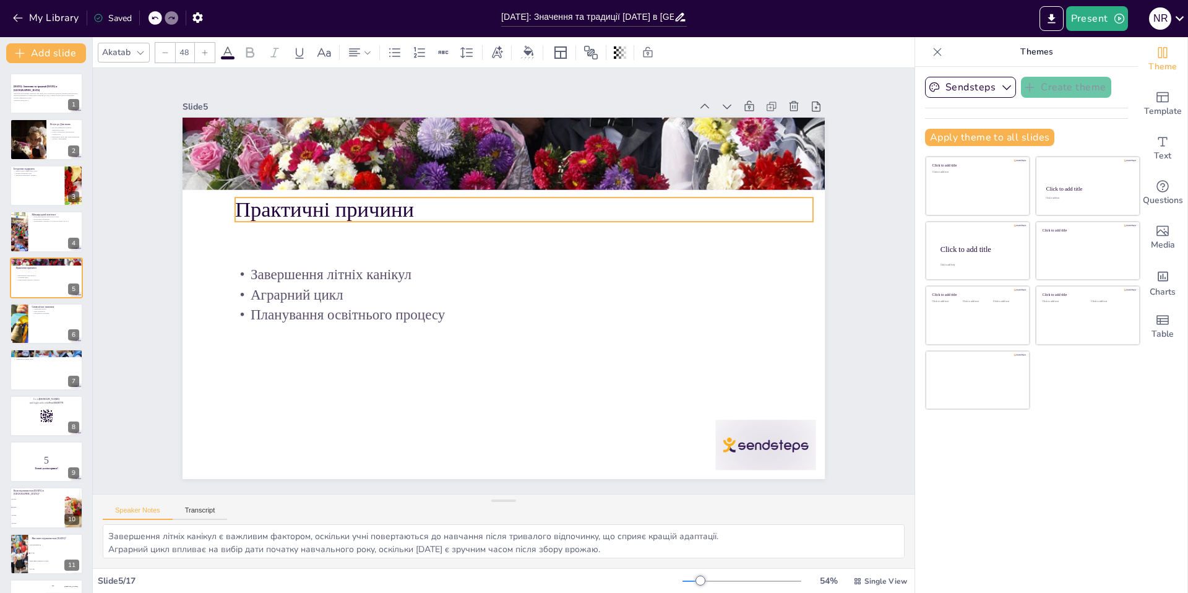
drag, startPoint x: 336, startPoint y: 245, endPoint x: 339, endPoint y: 205, distance: 39.7
click at [339, 205] on p "Практичні причини" at bounding box center [556, 229] width 515 height 315
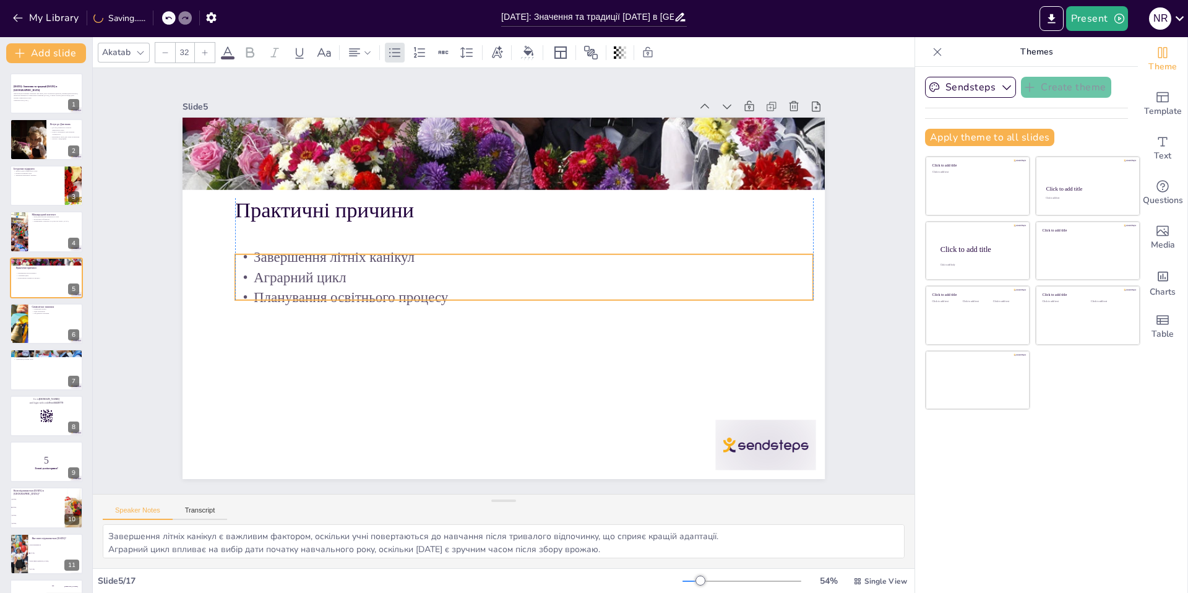
drag, startPoint x: 337, startPoint y: 295, endPoint x: 338, endPoint y: 273, distance: 21.7
click at [389, 273] on p "Аграрний цикл" at bounding box center [515, 298] width 253 height 536
click at [51, 419] on rect at bounding box center [47, 416] width 14 height 14
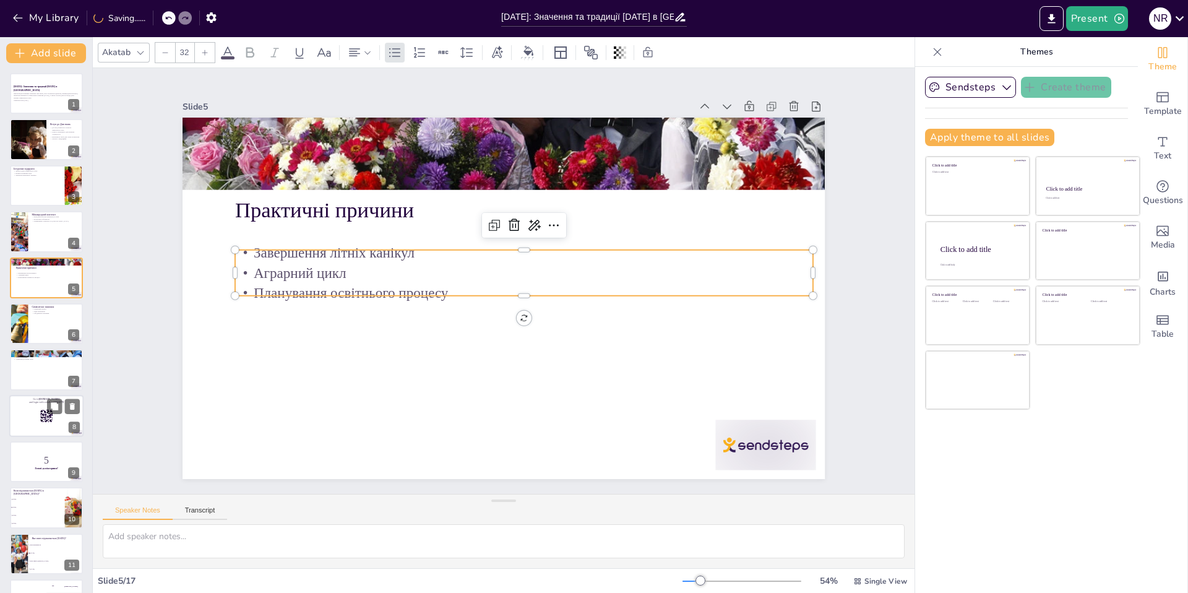
scroll to position [88, 0]
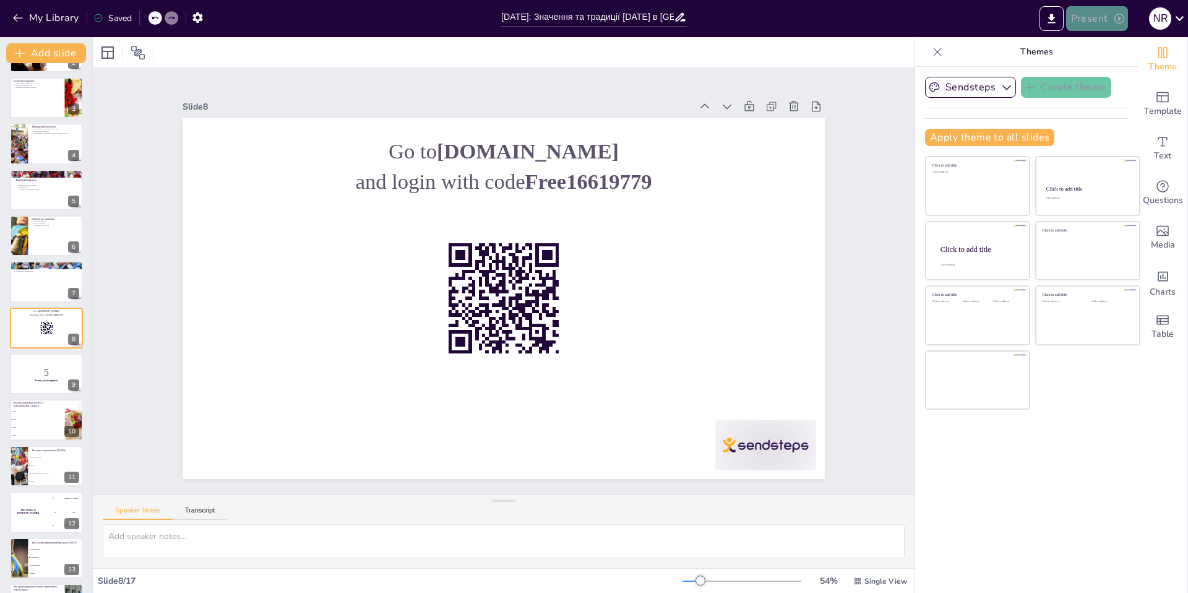
click at [1098, 19] on button "Present" at bounding box center [1097, 18] width 62 height 25
click at [1093, 48] on li "Preview presentation" at bounding box center [1116, 46] width 98 height 20
